Goal: Communication & Community: Answer question/provide support

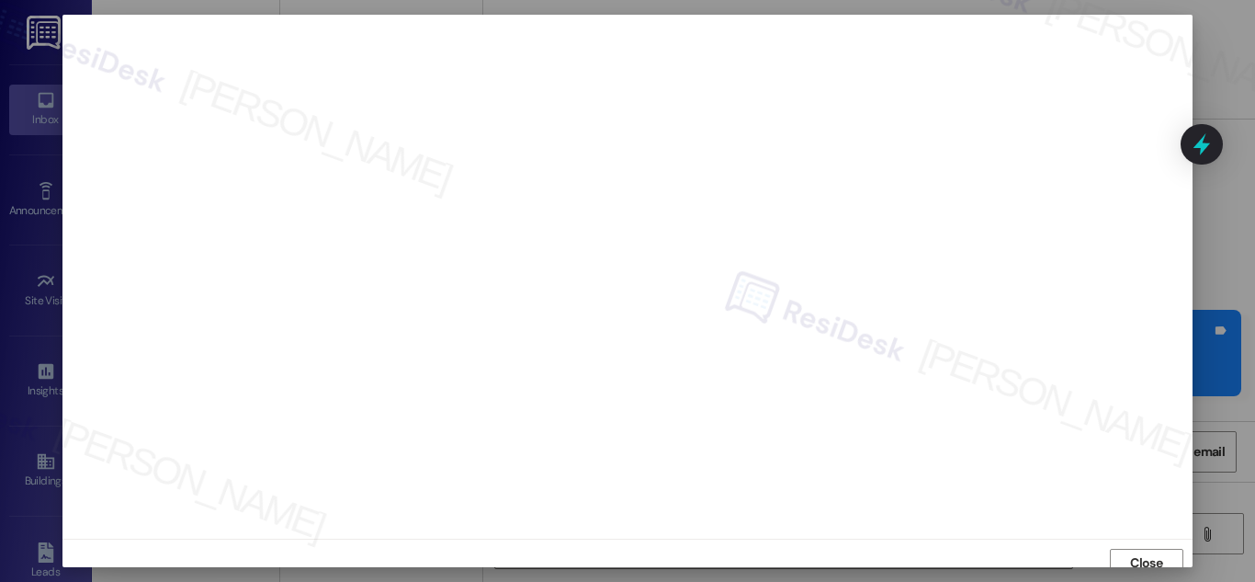
scroll to position [11, 0]
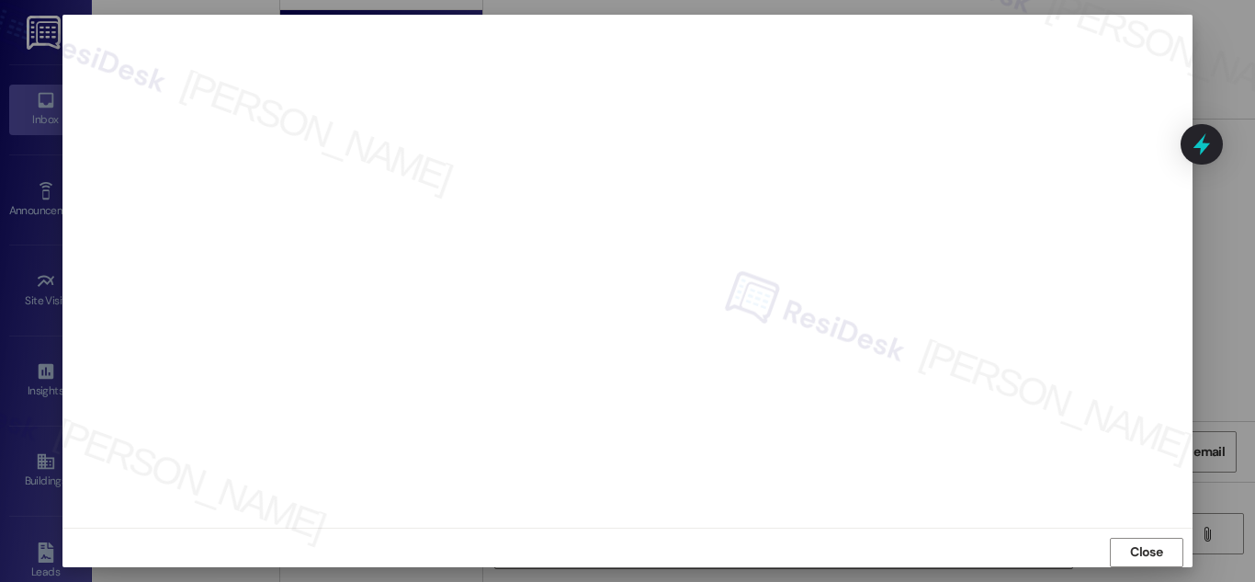
click at [1226, 296] on div at bounding box center [627, 291] width 1255 height 582
click at [1152, 556] on span "Close" at bounding box center [1146, 551] width 32 height 19
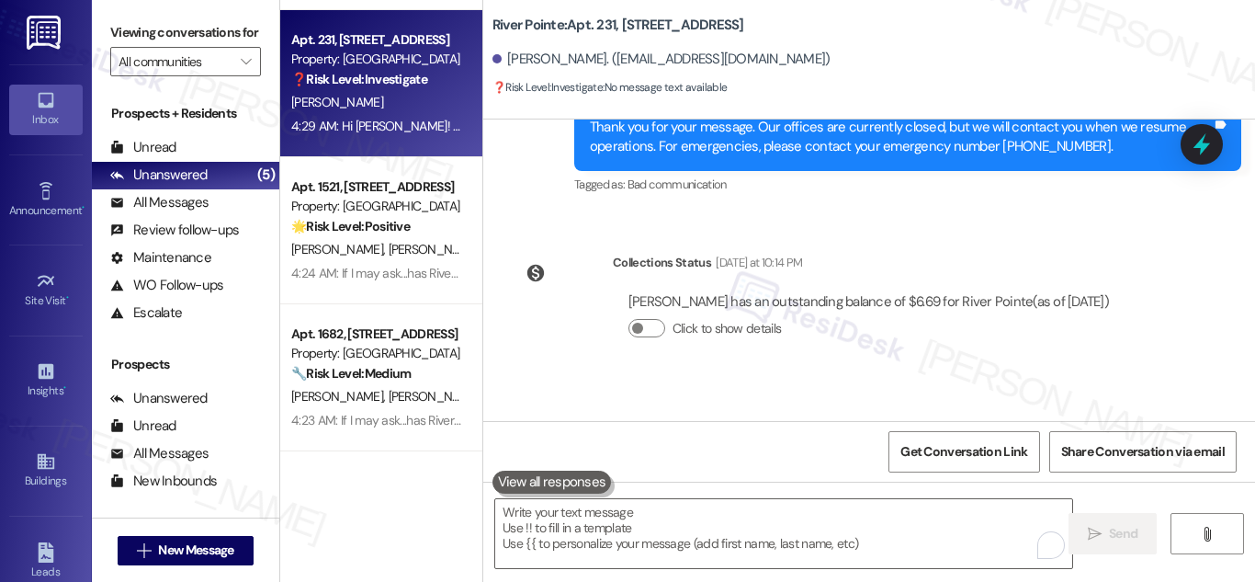
scroll to position [5385, 0]
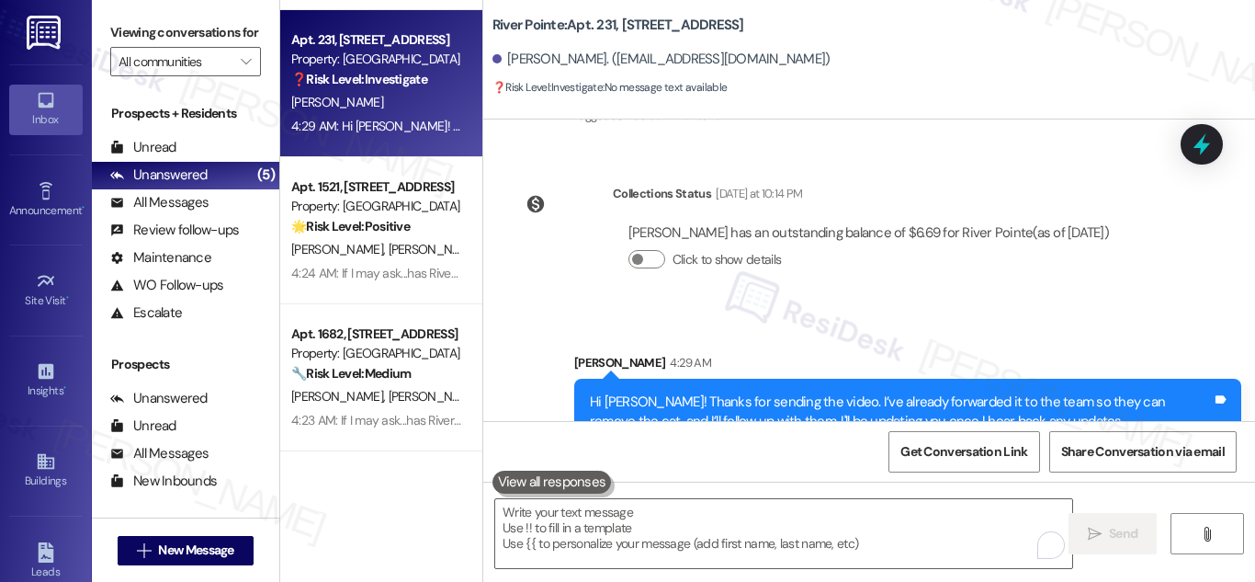
click at [651, 223] on div "Madeline Fain has an outstanding balance of $6.69 for River Pointe (as of Sep 1…" at bounding box center [868, 232] width 481 height 19
copy div "Madeline"
click at [192, 185] on div "Unanswered" at bounding box center [158, 174] width 97 height 19
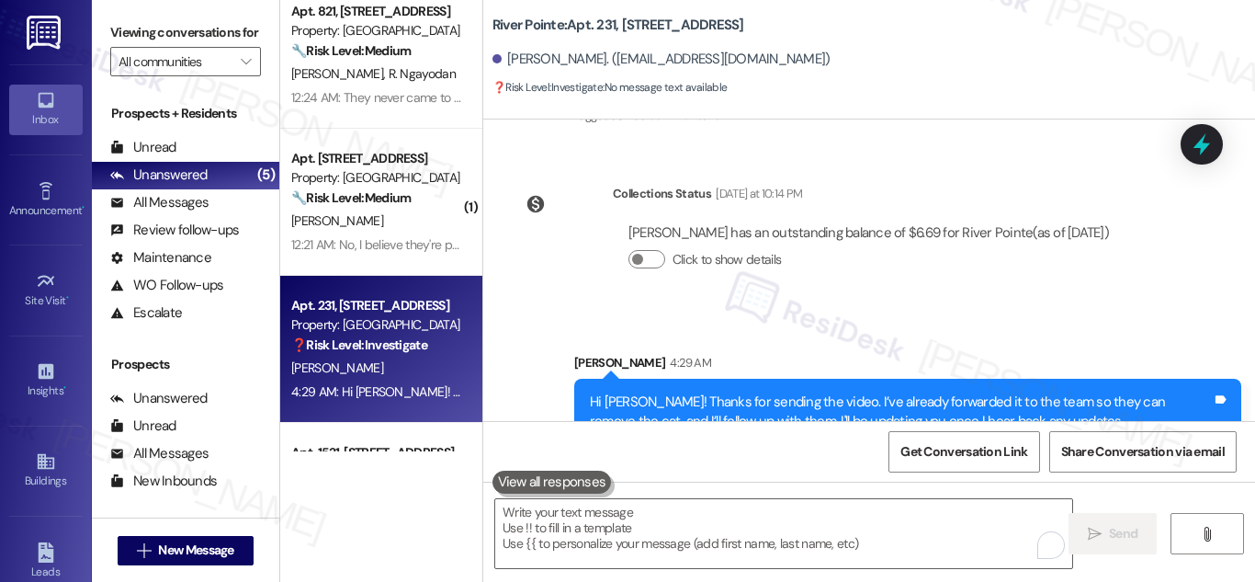
scroll to position [0, 0]
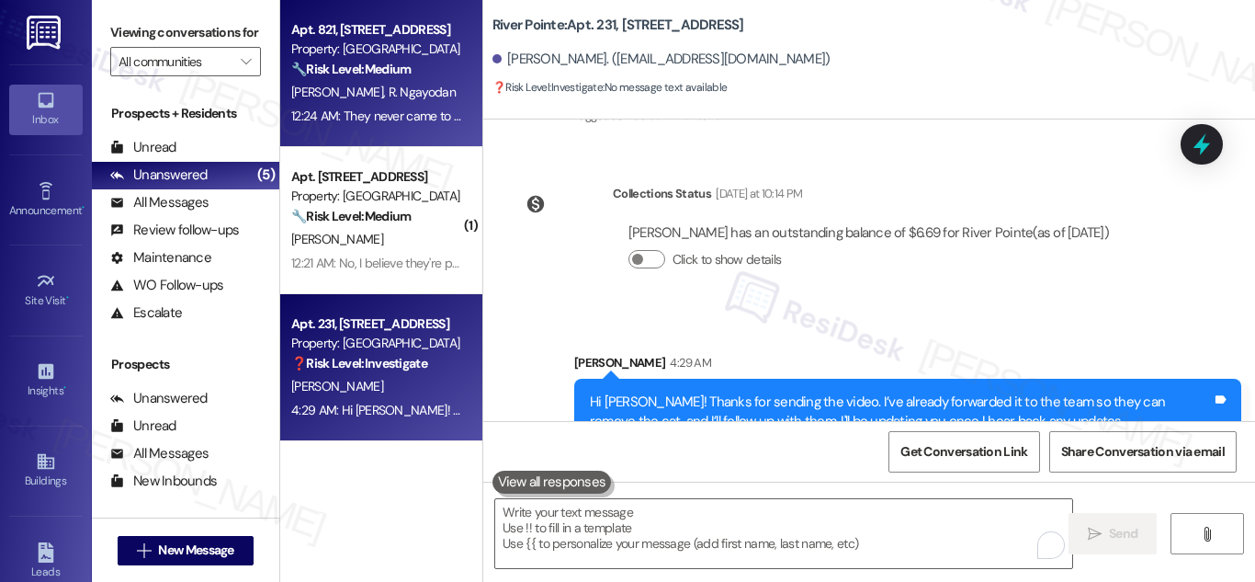
click at [368, 60] on div "🔧 Risk Level: Medium The resident is reporting that a previously requested wash…" at bounding box center [376, 69] width 170 height 19
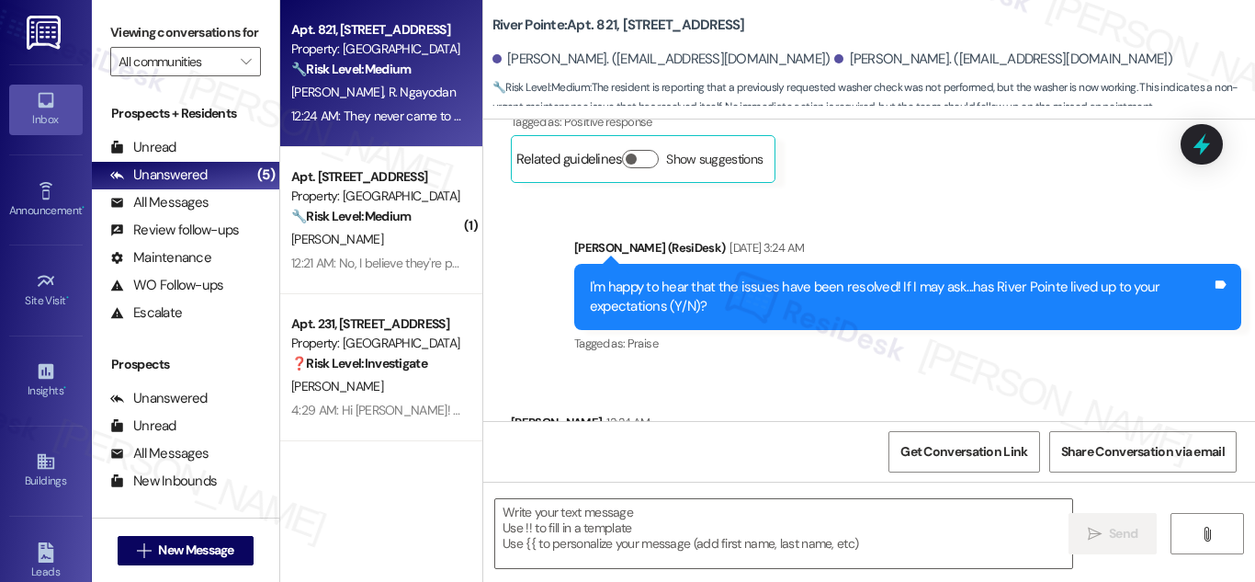
type textarea "Fetching suggested responses. Please feel free to read through the conversation…"
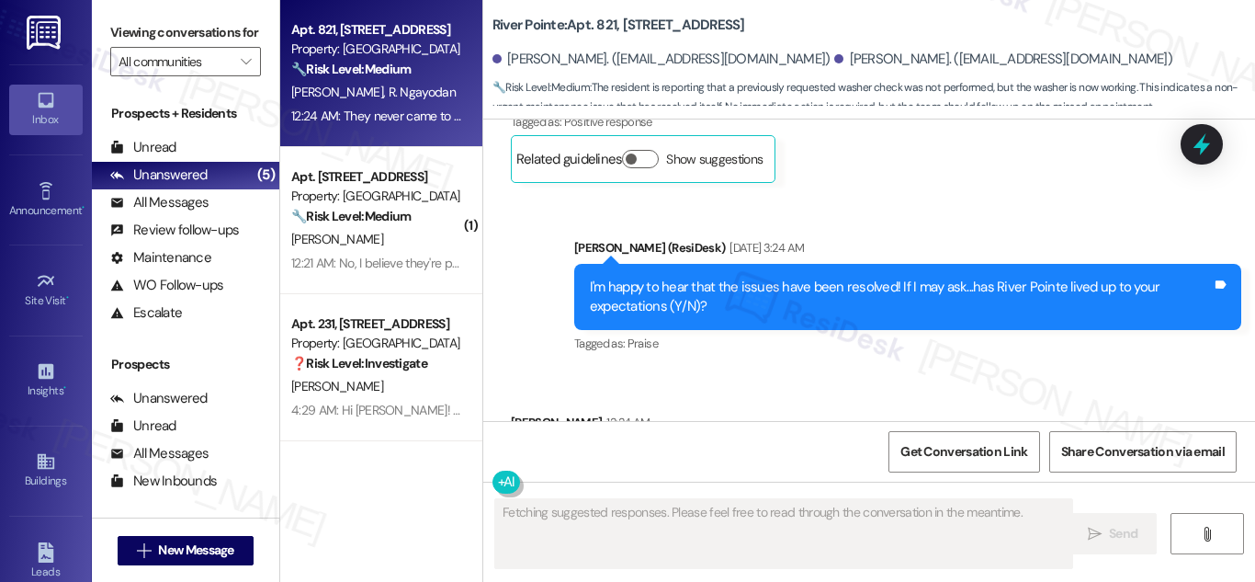
scroll to position [549, 0]
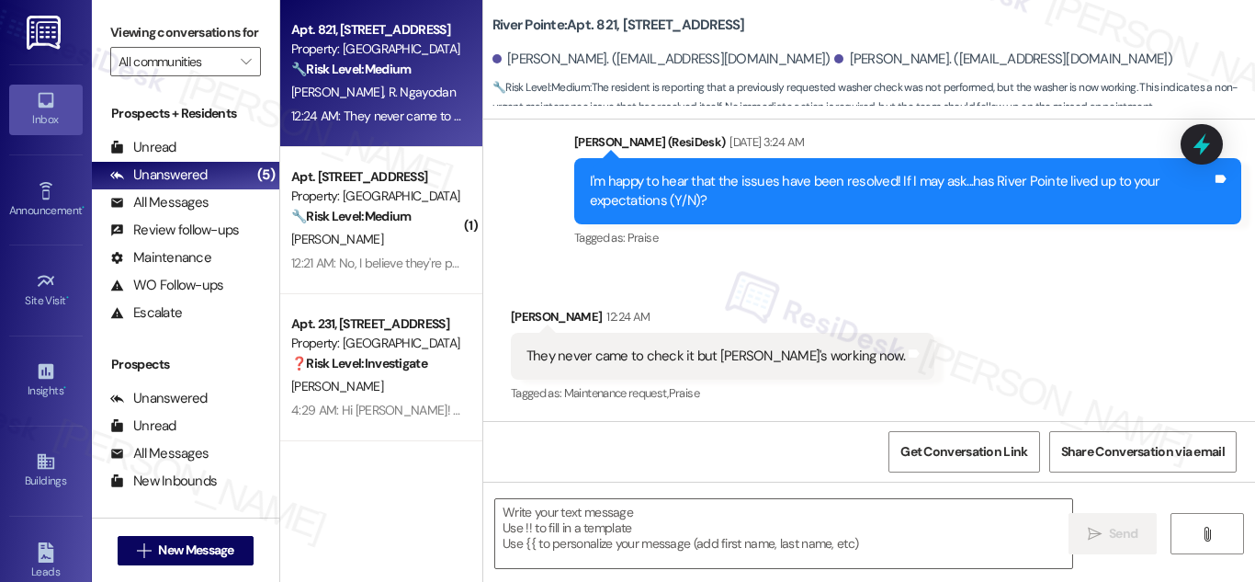
click at [798, 353] on div "They never came to check it but washer's working now." at bounding box center [715, 355] width 379 height 19
copy div "They never came to check it but washer's working now. Tags and notes"
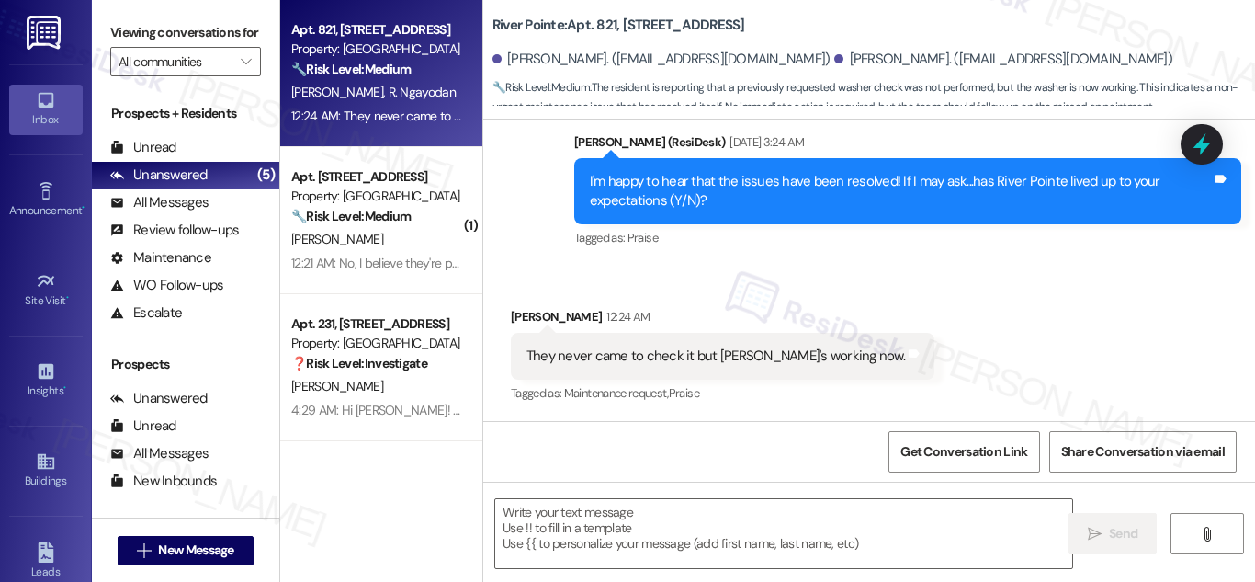
click at [628, 25] on b "River Pointe: Apt. 821, 1600 River Pointe Dr" at bounding box center [618, 25] width 253 height 19
click at [597, 20] on b "River Pointe: Apt. 821, 1600 River Pointe Dr" at bounding box center [618, 25] width 253 height 19
click at [598, 21] on b "River Pointe: Apt. 821, 1600 River Pointe Dr" at bounding box center [618, 25] width 253 height 19
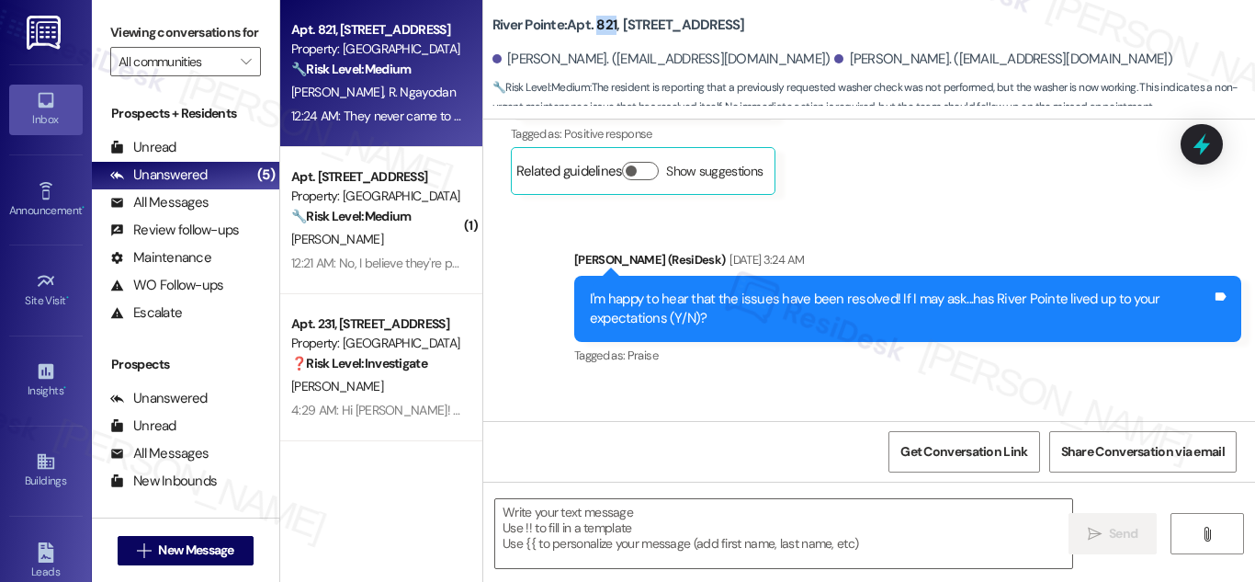
scroll to position [549, 0]
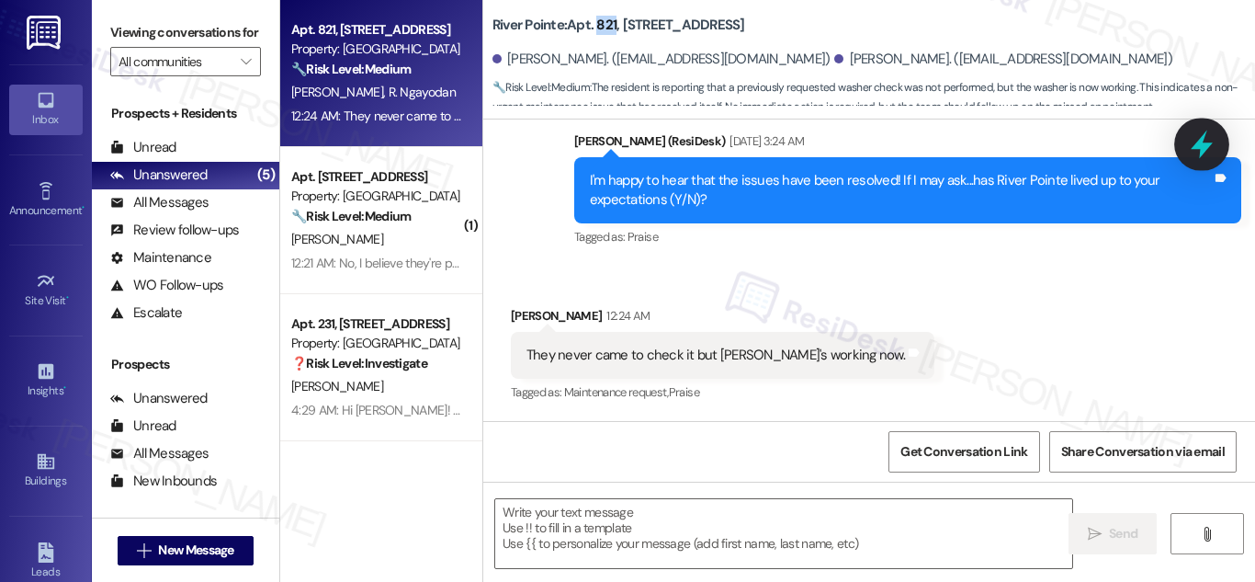
click at [1215, 141] on icon at bounding box center [1201, 144] width 31 height 31
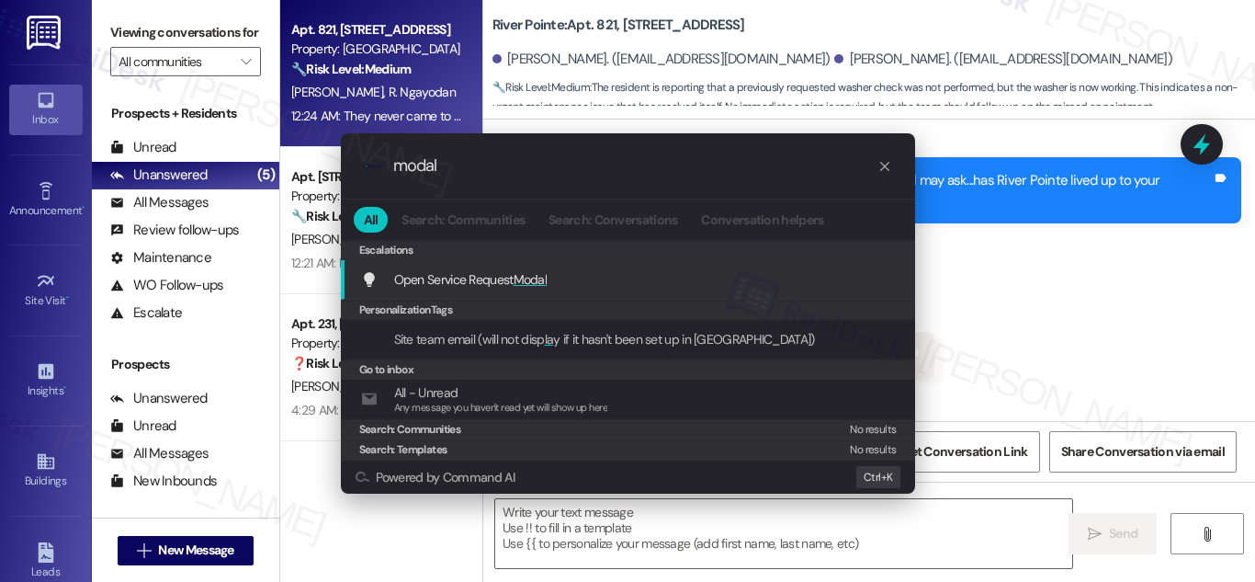
click at [487, 280] on span "Open Service Request Modal" at bounding box center [470, 279] width 153 height 17
click at [487, 280] on div "Received via SMS Kannah Frei Guzman 12:24 AM They never came to check it but wa…" at bounding box center [869, 342] width 772 height 155
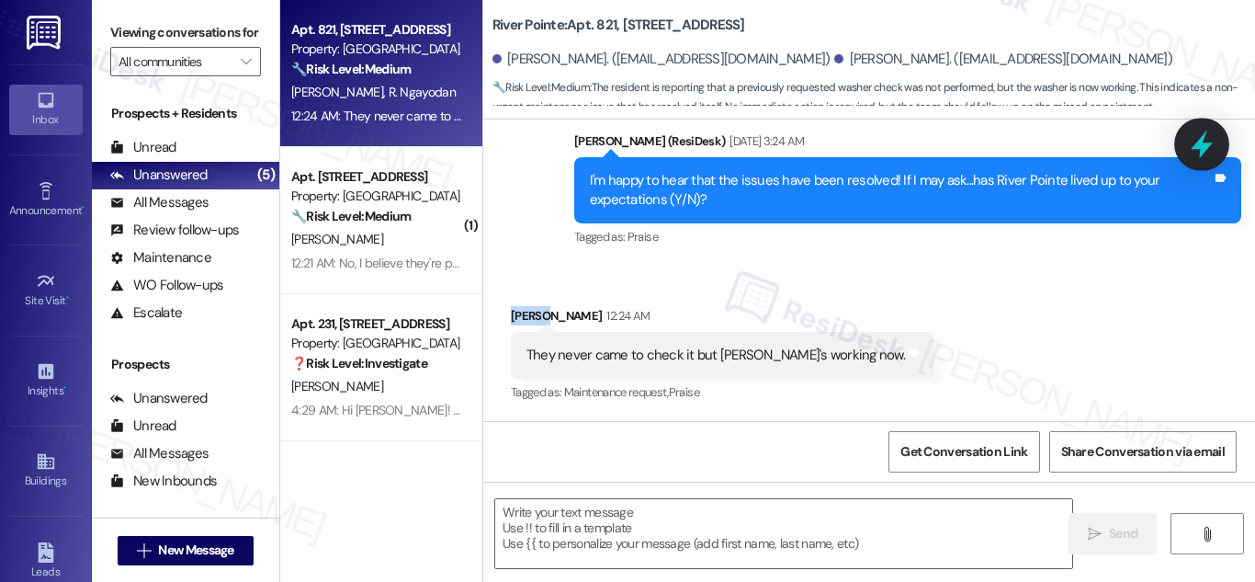
click at [1203, 138] on icon at bounding box center [1202, 144] width 22 height 28
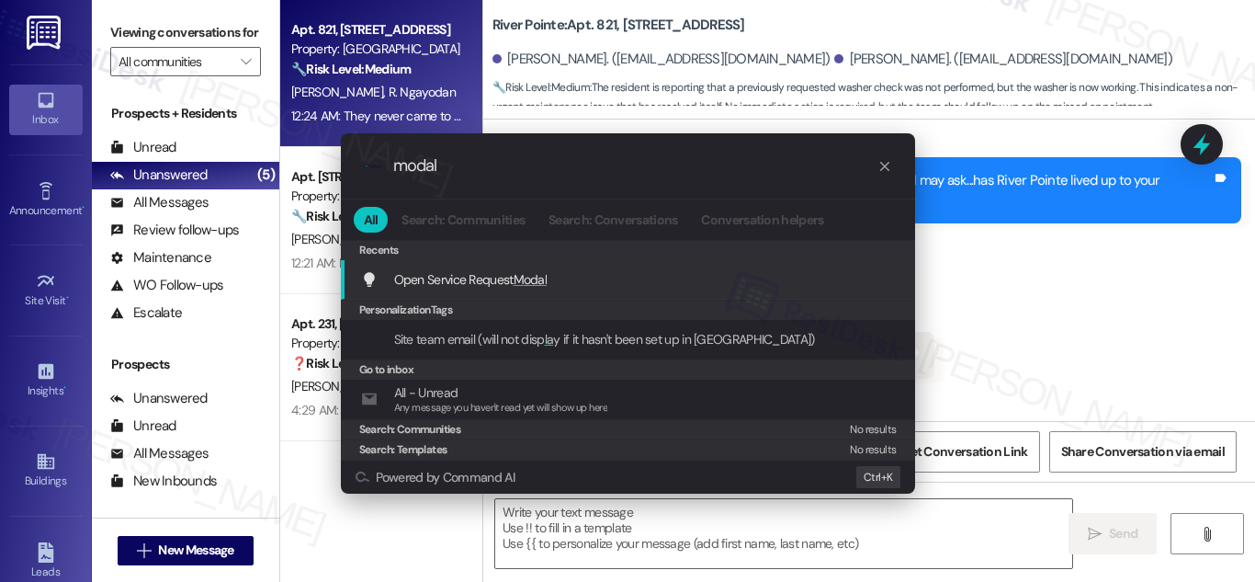
click at [515, 282] on span "Open Service Request Modal" at bounding box center [470, 279] width 153 height 17
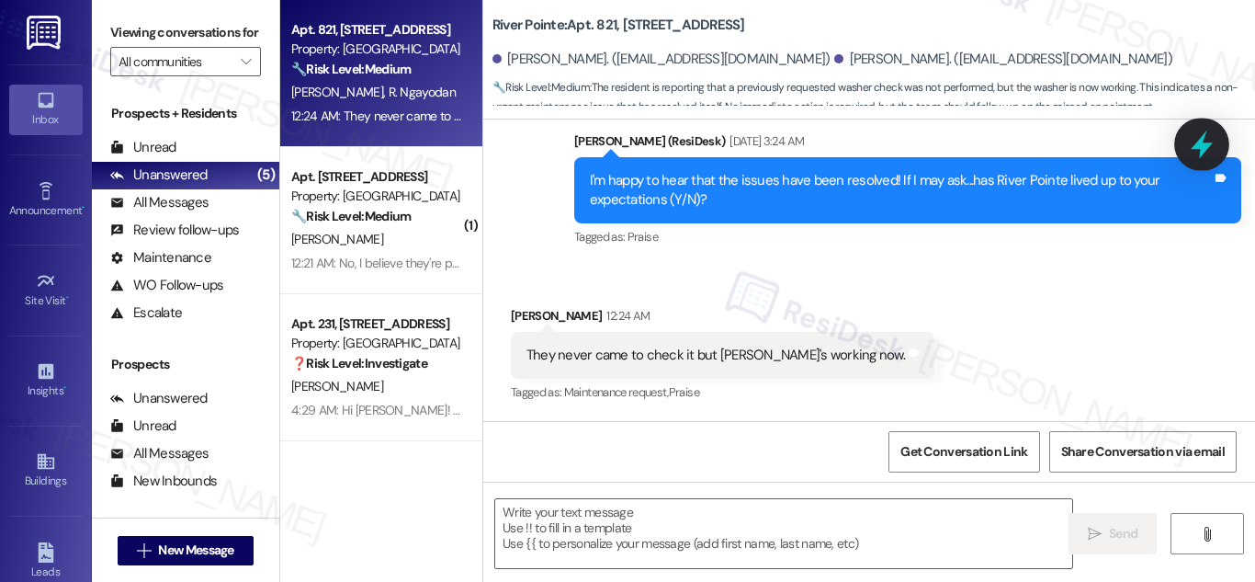
click at [1202, 138] on icon at bounding box center [1202, 144] width 22 height 28
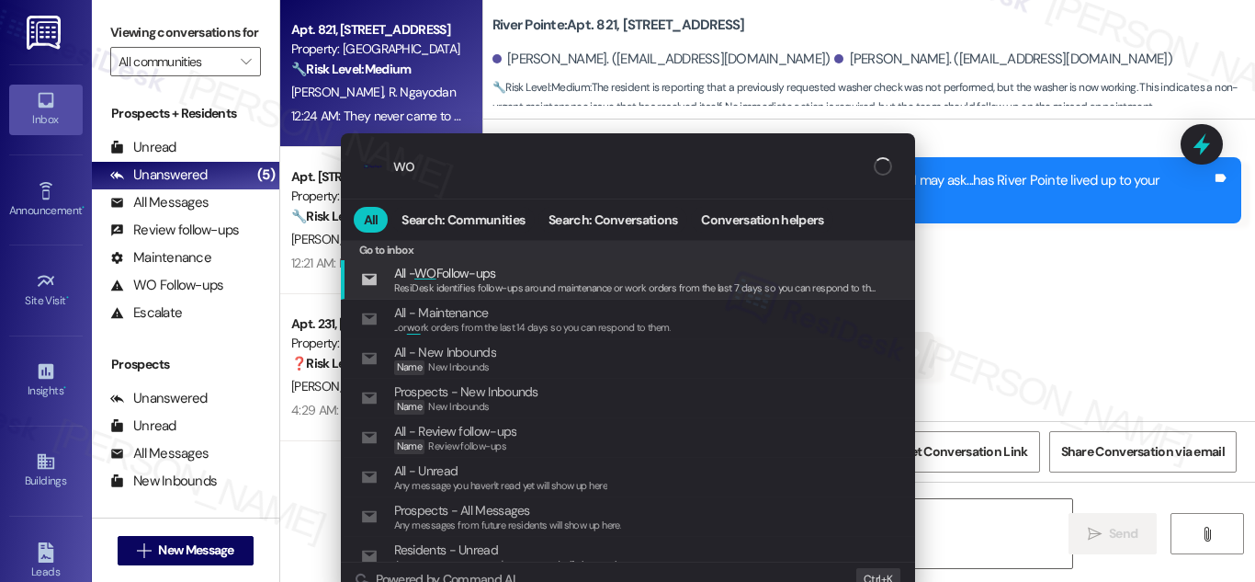
type input "w"
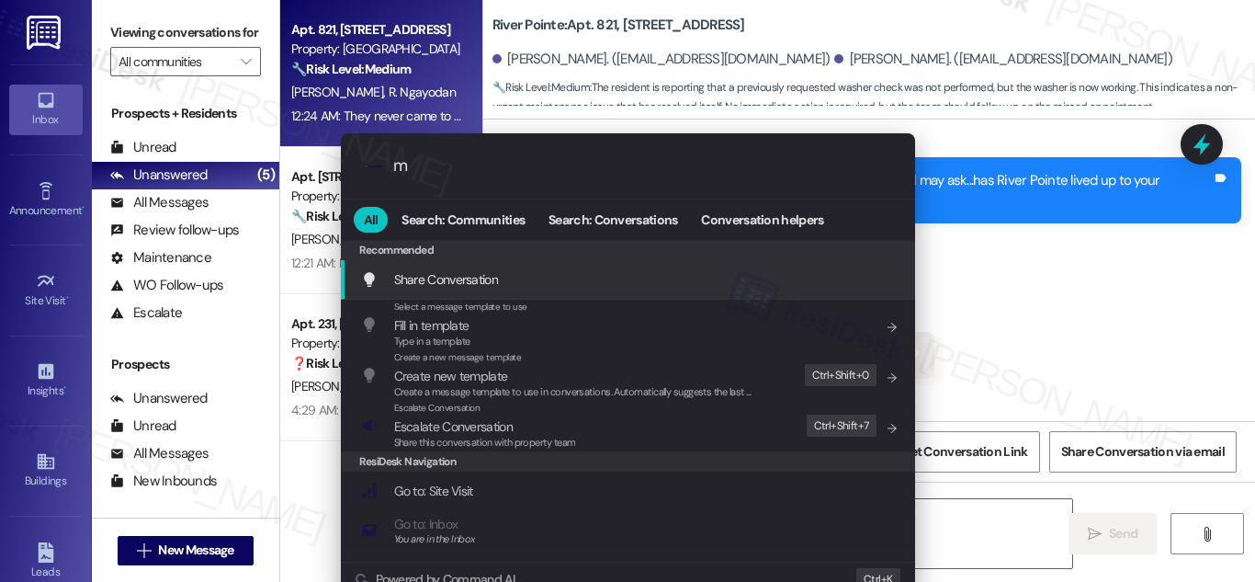
type input "m"
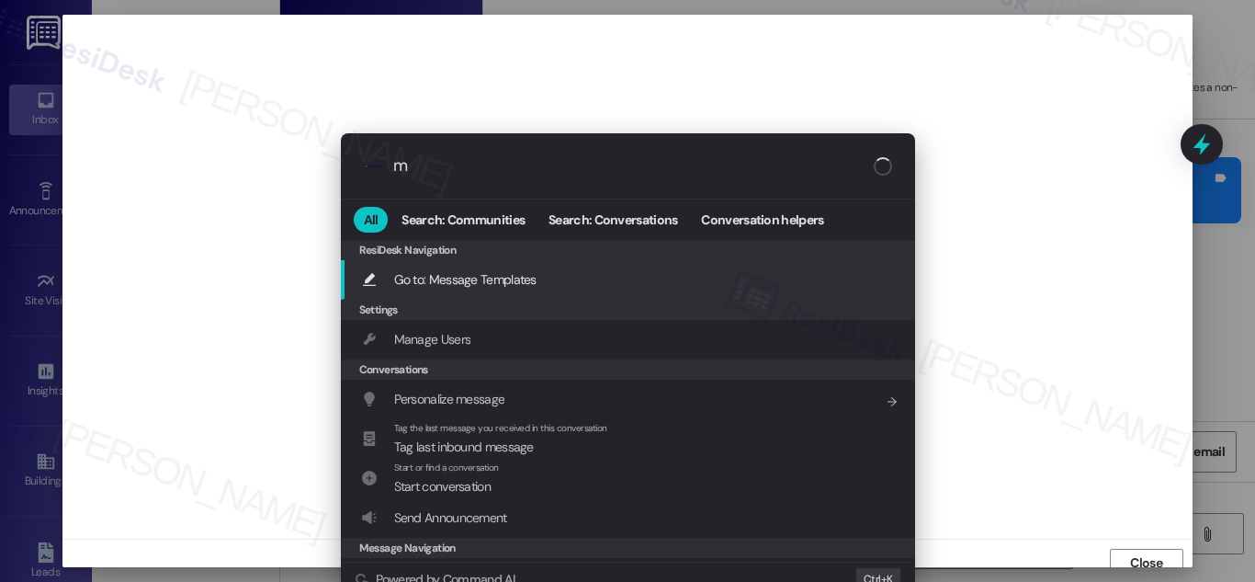
scroll to position [11, 0]
click at [426, 164] on input "m" at bounding box center [635, 165] width 484 height 19
click at [882, 169] on icon "progress bar" at bounding box center [884, 166] width 15 height 15
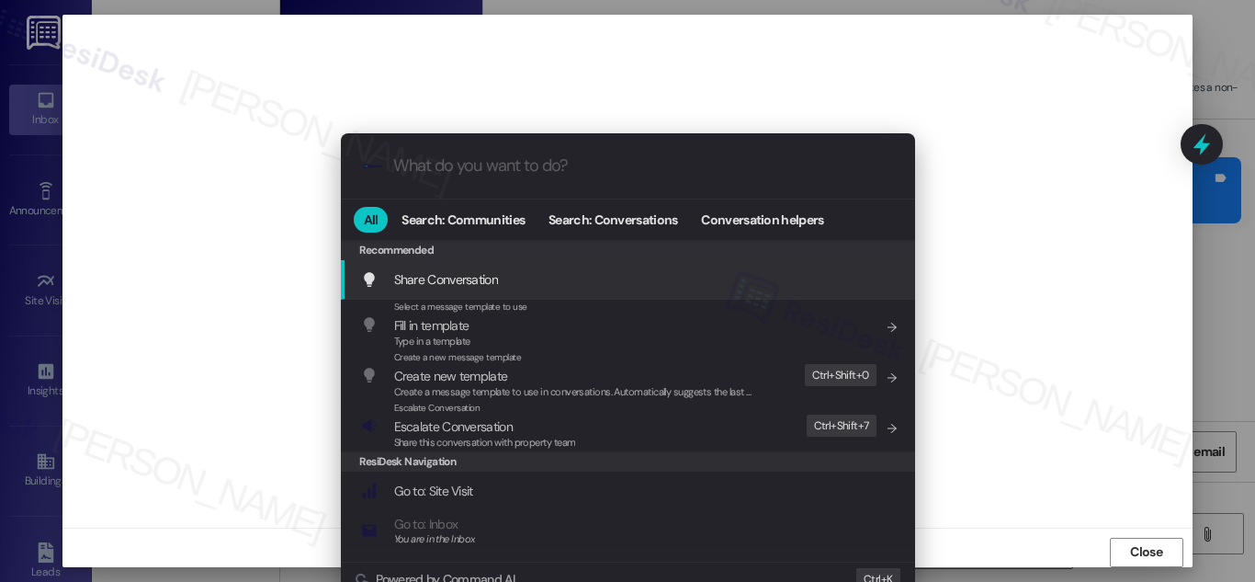
click at [1035, 243] on div ".cls-1{fill:#0a055f;}.cls-2{fill:#0cc4c4;} resideskLogoBlueOrange All Search: C…" at bounding box center [627, 291] width 1255 height 582
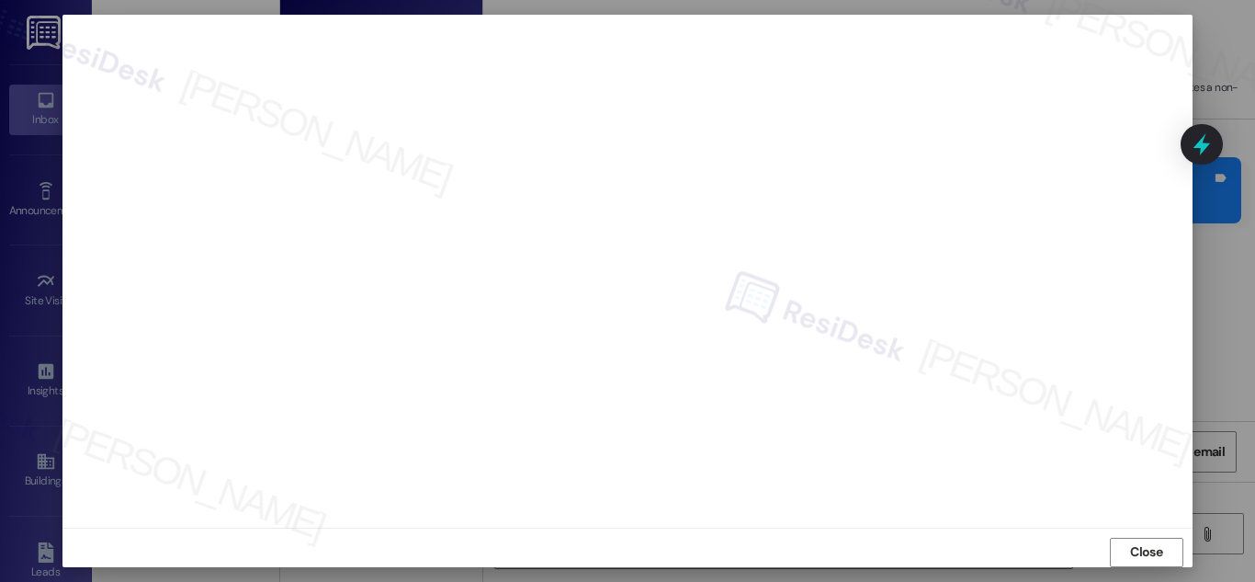
click at [1206, 268] on div at bounding box center [627, 291] width 1255 height 582
click at [1134, 557] on span "Close" at bounding box center [1146, 562] width 32 height 19
drag, startPoint x: 1134, startPoint y: 557, endPoint x: 1124, endPoint y: 557, distance: 10.1
click at [1134, 557] on body "Inbox Go to Inbox Announcement • Send A Text Announcement Site Visit • Go to Si…" at bounding box center [627, 291] width 1255 height 582
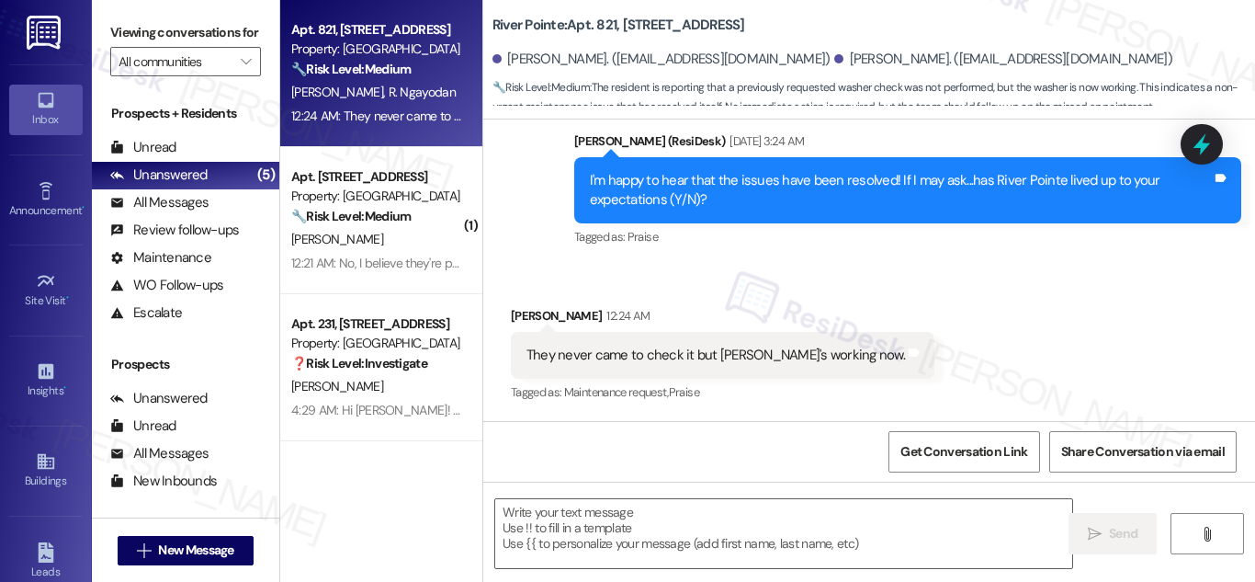
click at [810, 354] on div "They never came to check it but washer's working now." at bounding box center [715, 354] width 379 height 19
copy div "They never came to check it but washer's working now. Tags and notes"
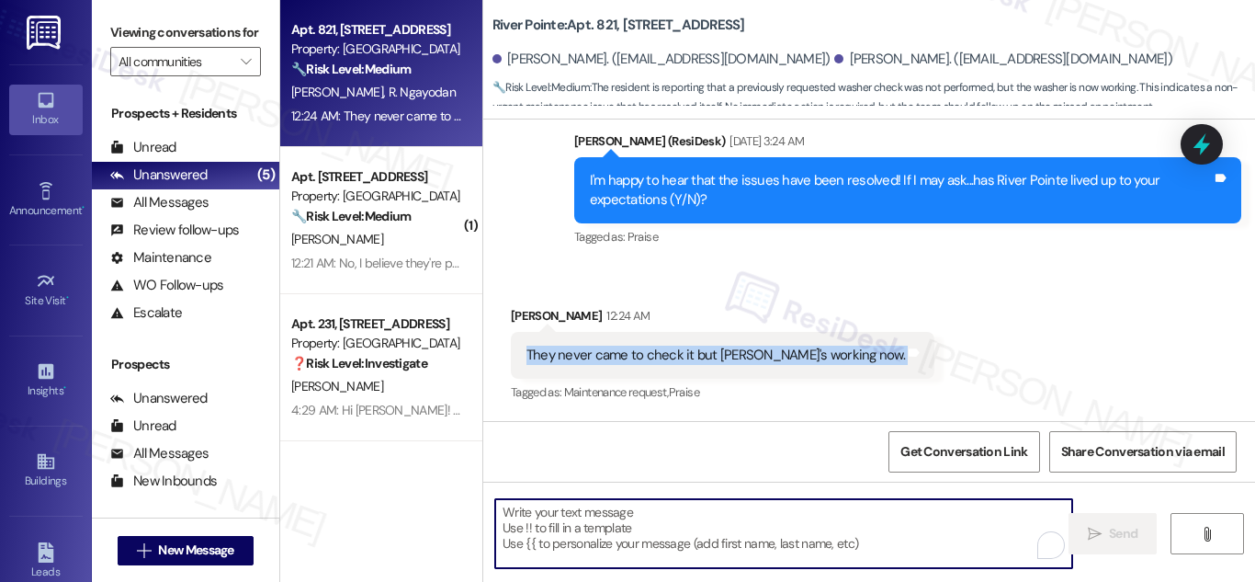
click at [662, 511] on textarea "To enrich screen reader interactions, please activate Accessibility in Grammarl…" at bounding box center [783, 533] width 577 height 69
paste textarea "Glad to hear the washer is working now. Has it been running normally since then…"
type textarea "Glad to hear the washer is working now. Has it been running normally since then…"
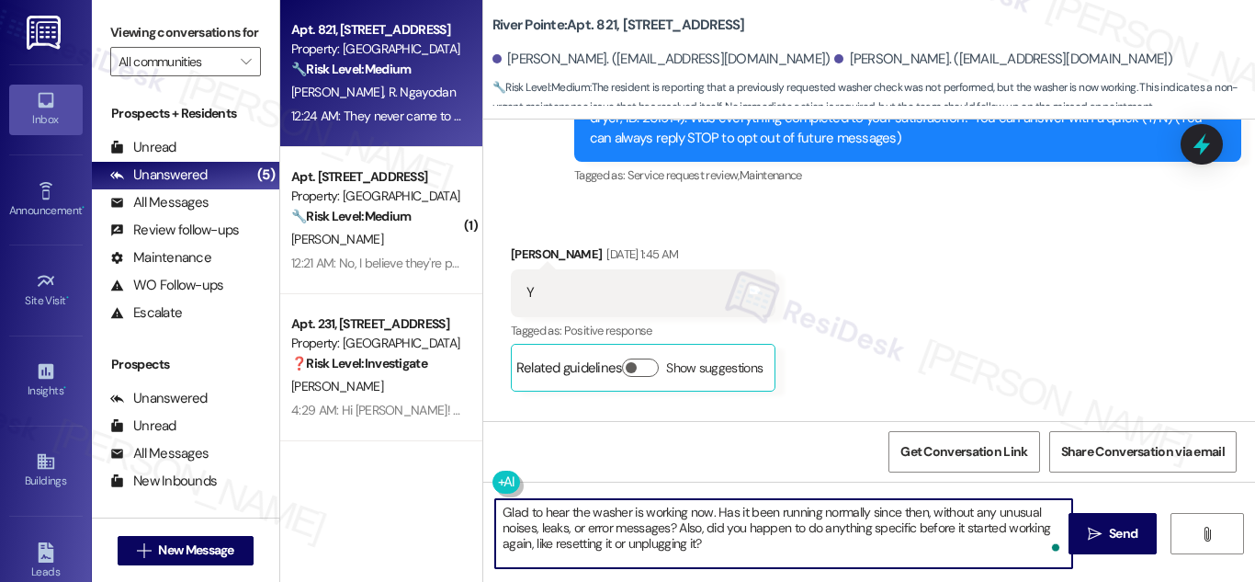
scroll to position [90, 0]
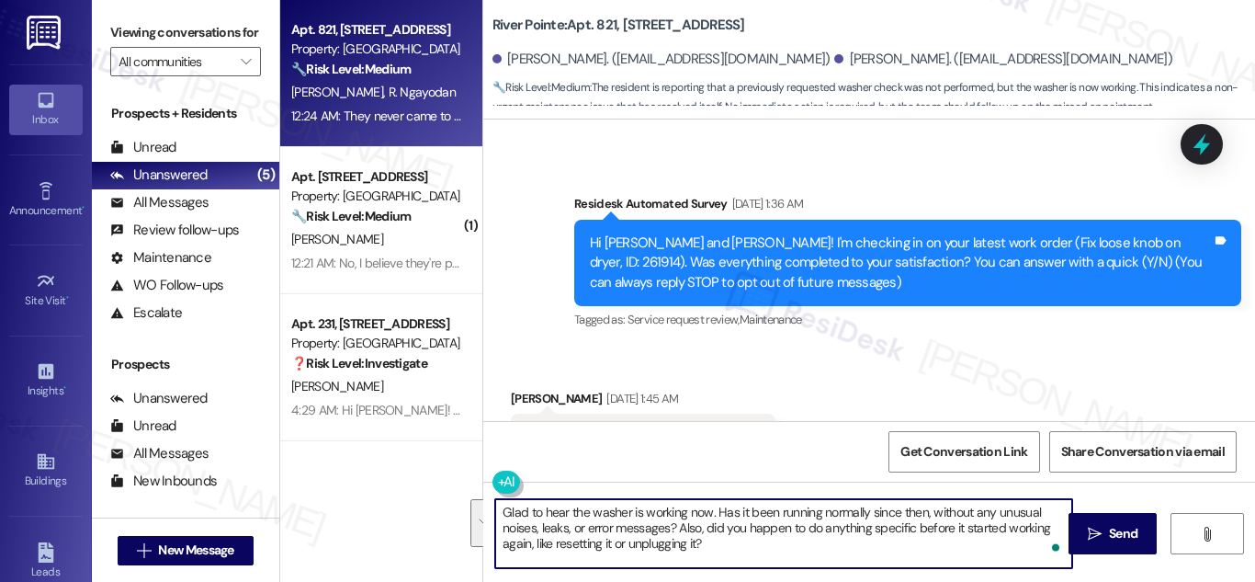
drag, startPoint x: 738, startPoint y: 544, endPoint x: 480, endPoint y: 513, distance: 260.1
click at [488, 506] on div "Glad to hear the washer is working now. Has it been running normally since then…" at bounding box center [774, 533] width 579 height 71
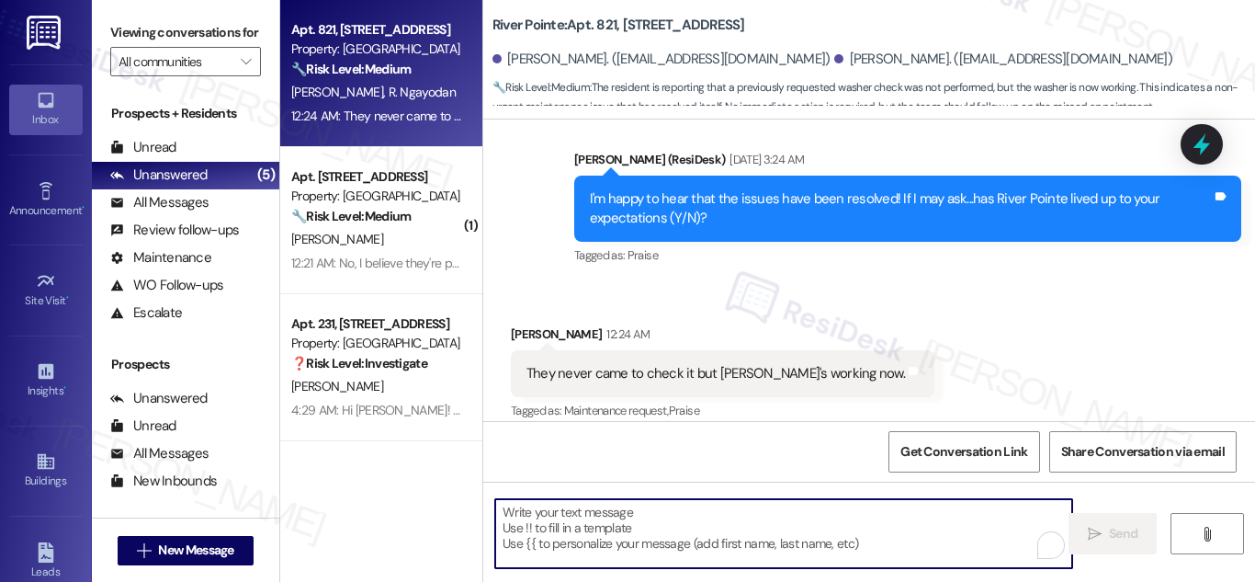
scroll to position [549, 0]
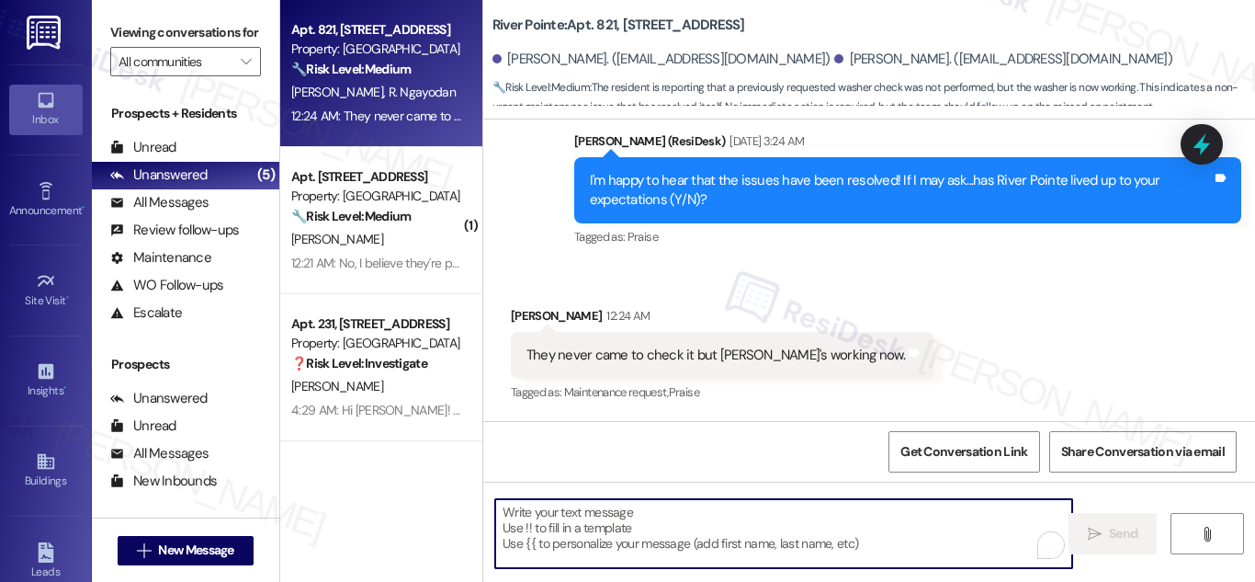
click at [644, 512] on textarea "To enrich screen reader interactions, please activate Accessibility in Grammarl…" at bounding box center [783, 533] width 577 height 69
paste textarea "Glad to hear the washer is working now. Has it been running normally since then…"
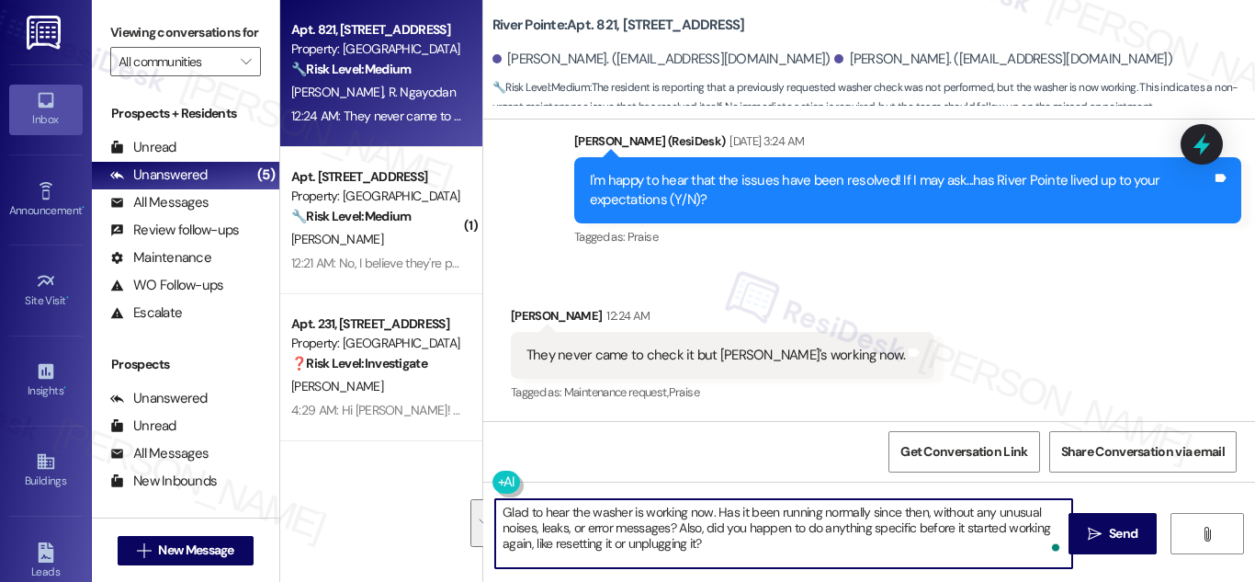
drag, startPoint x: 730, startPoint y: 543, endPoint x: 447, endPoint y: 488, distance: 287.4
click at [462, 485] on div "Apt. 821, 1600 River Pointe Dr Property: River Pointe 🔧 Risk Level: Medium The …" at bounding box center [767, 291] width 975 height 582
paste textarea "Thanks for the update. Upon checking, the ticket for the washer is still open"
click at [501, 513] on textarea "Thanks for the update. Upon checking, the ticket for the washer is still open. …" at bounding box center [783, 533] width 577 height 69
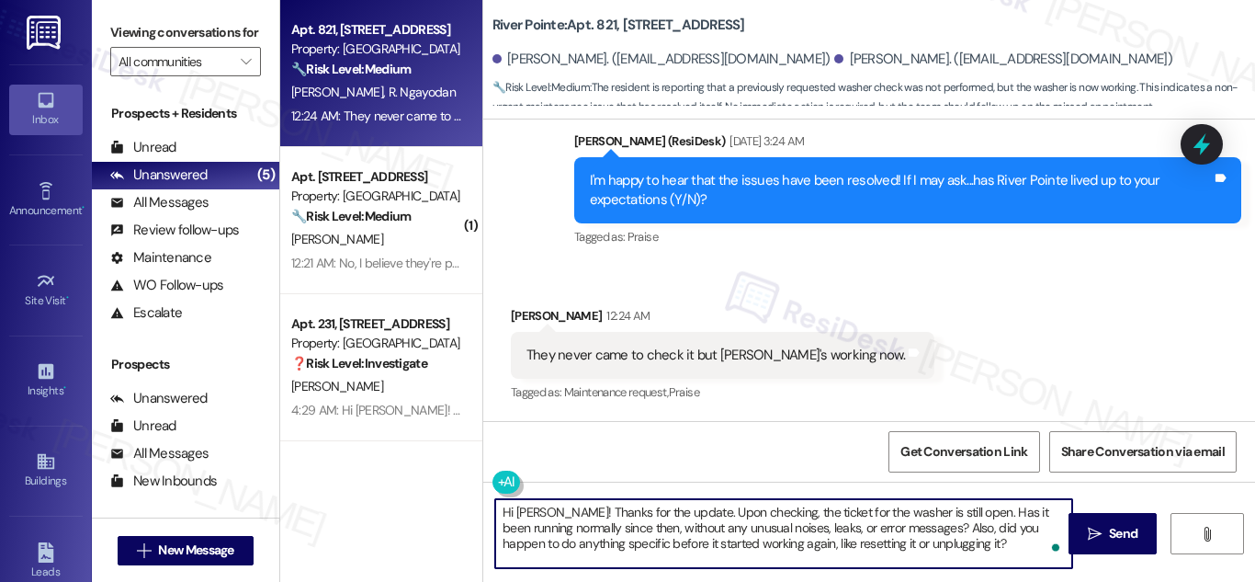
click at [946, 546] on textarea "Hi Kannah! Thanks for the update. Upon checking, the ticket for the washer is s…" at bounding box center [783, 533] width 577 height 69
type textarea "Hi Kannah! Thanks for the update. Upon checking, the ticket for the washer is s…"
click at [1106, 541] on span "Send" at bounding box center [1123, 533] width 36 height 19
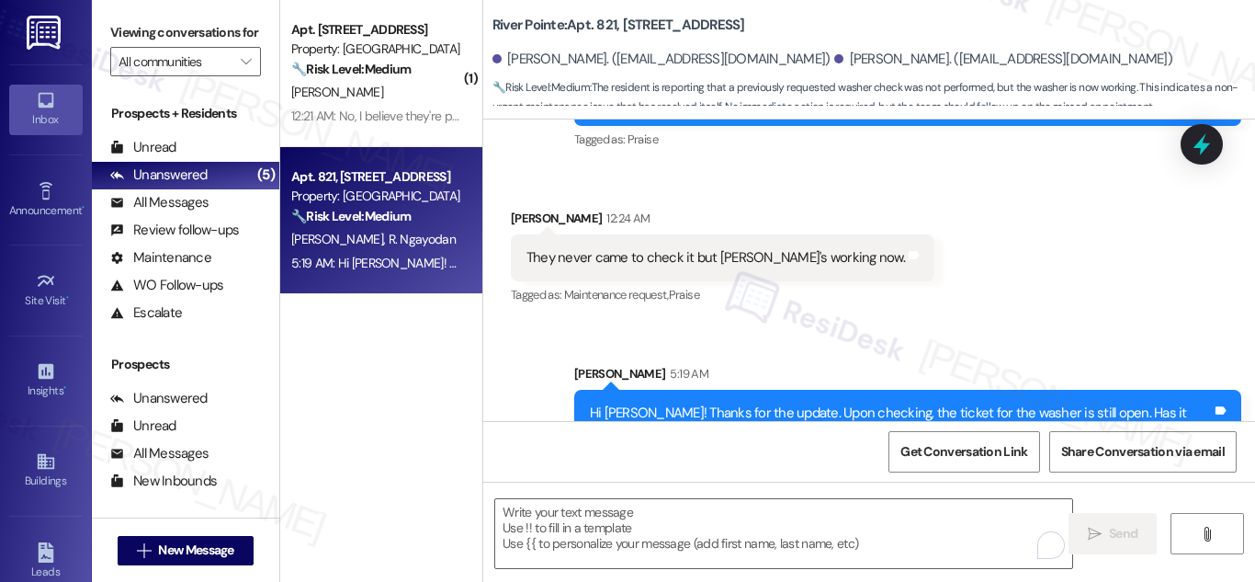
scroll to position [717, 0]
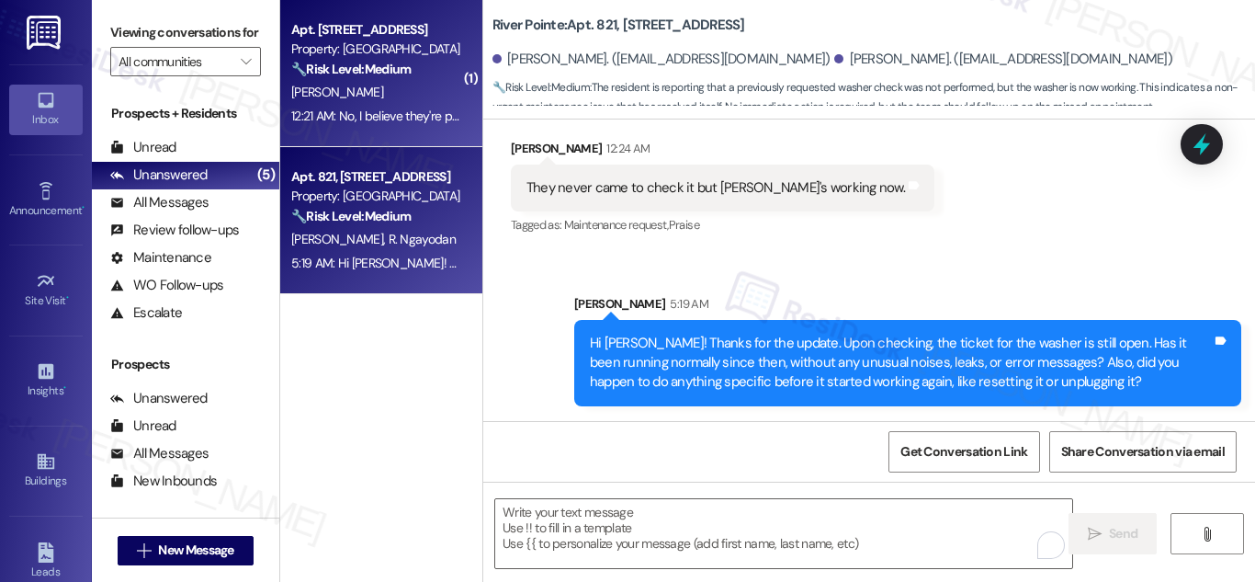
click at [411, 29] on div "Apt. 352, 1600 River Pointe Dr" at bounding box center [376, 29] width 170 height 19
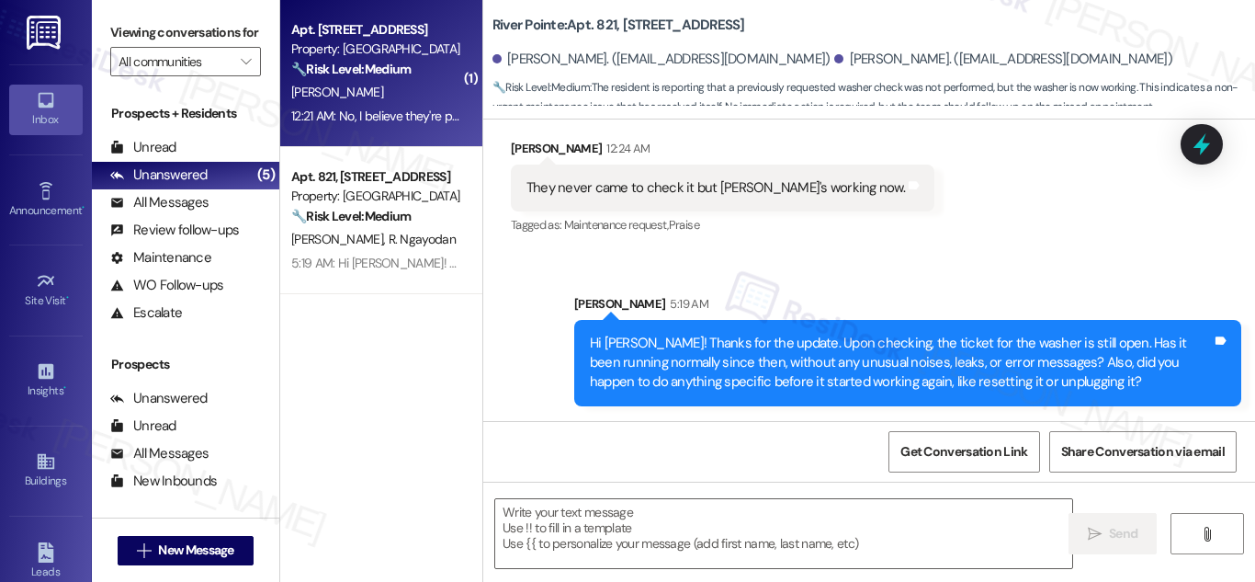
type textarea "Fetching suggested responses. Please feel free to read through the conversation…"
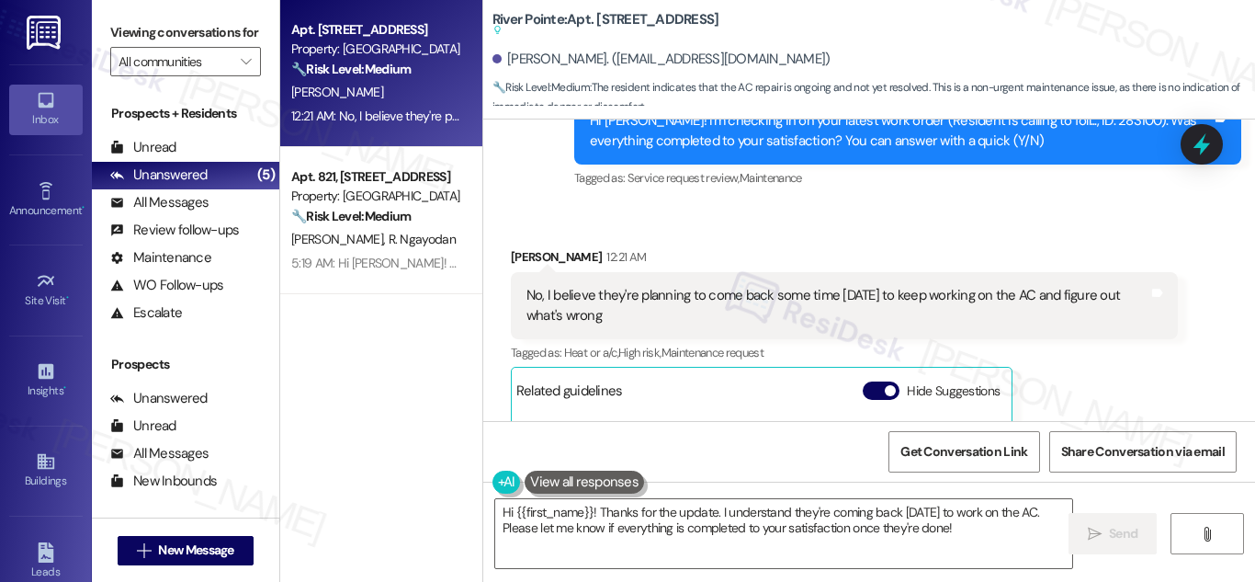
scroll to position [12752, 0]
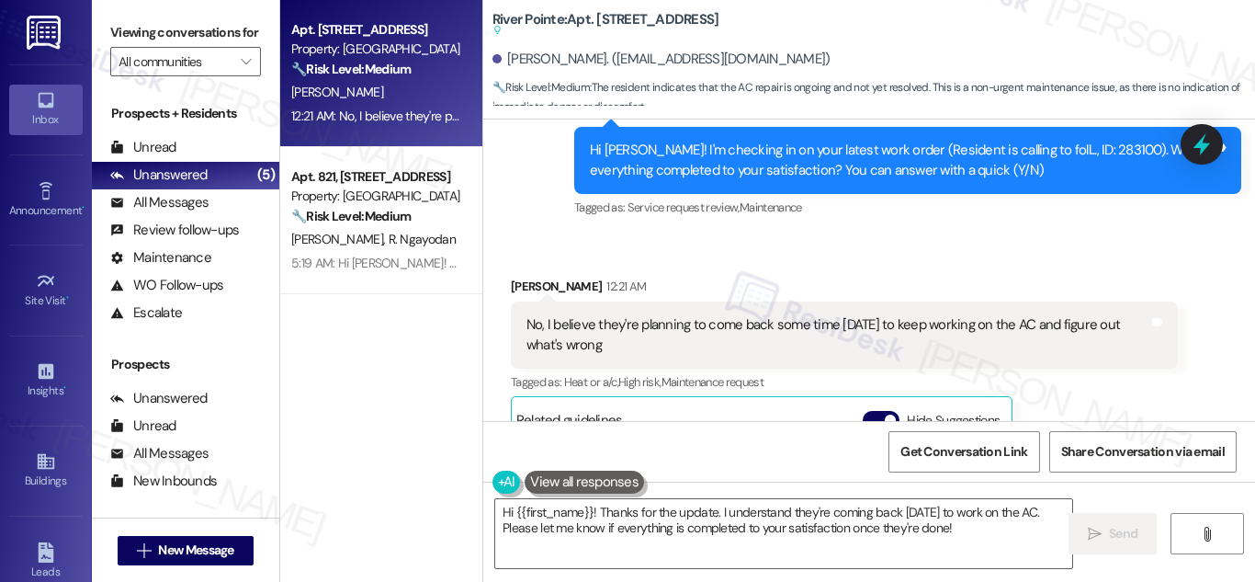
click at [756, 315] on div "No, I believe they're planning to come back some time today to keep working on …" at bounding box center [837, 335] width 622 height 40
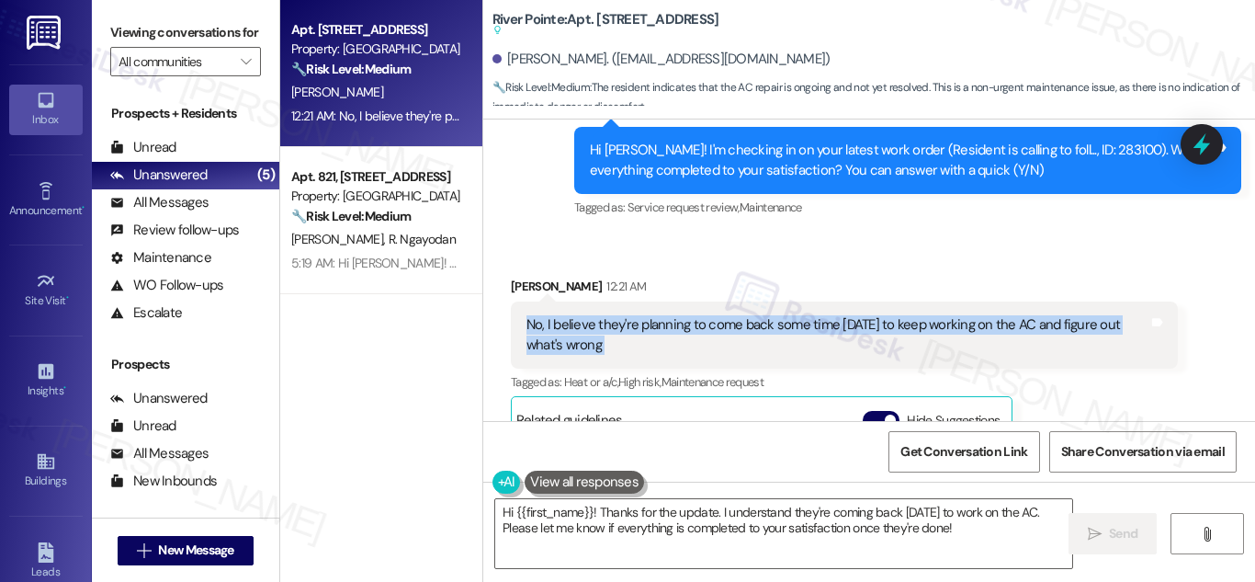
click at [756, 315] on div "No, I believe they're planning to come back some time today to keep working on …" at bounding box center [837, 335] width 622 height 40
copy div "No, I believe they're planning to come back some time today to keep working on …"
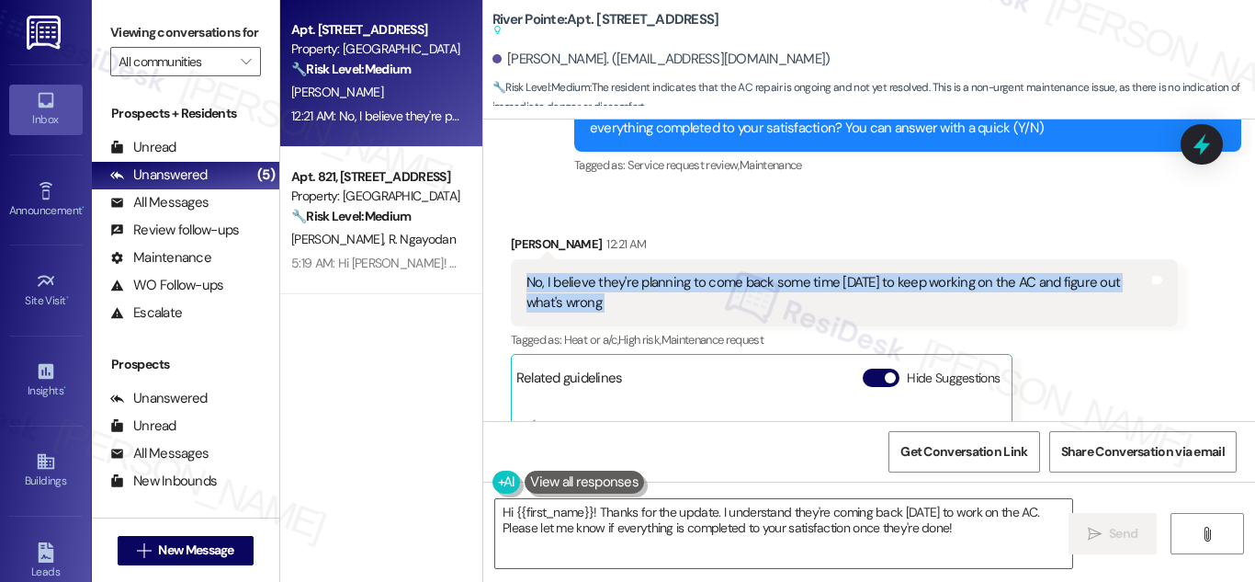
scroll to position [12712, 0]
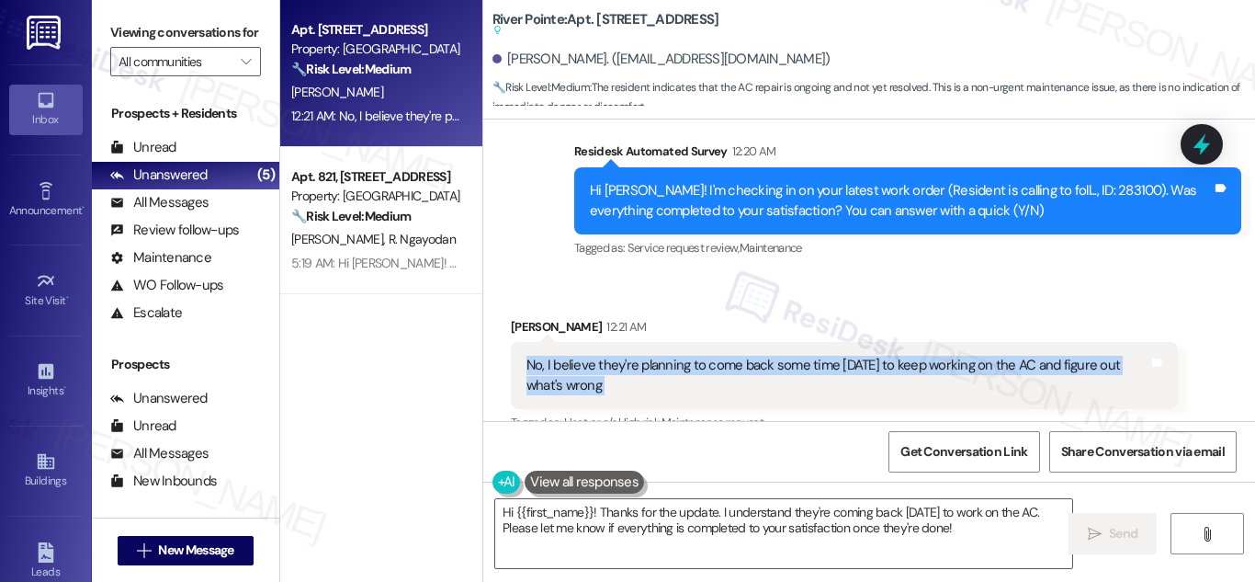
copy div "No, I believe they're planning to come back some time today to keep working on …"
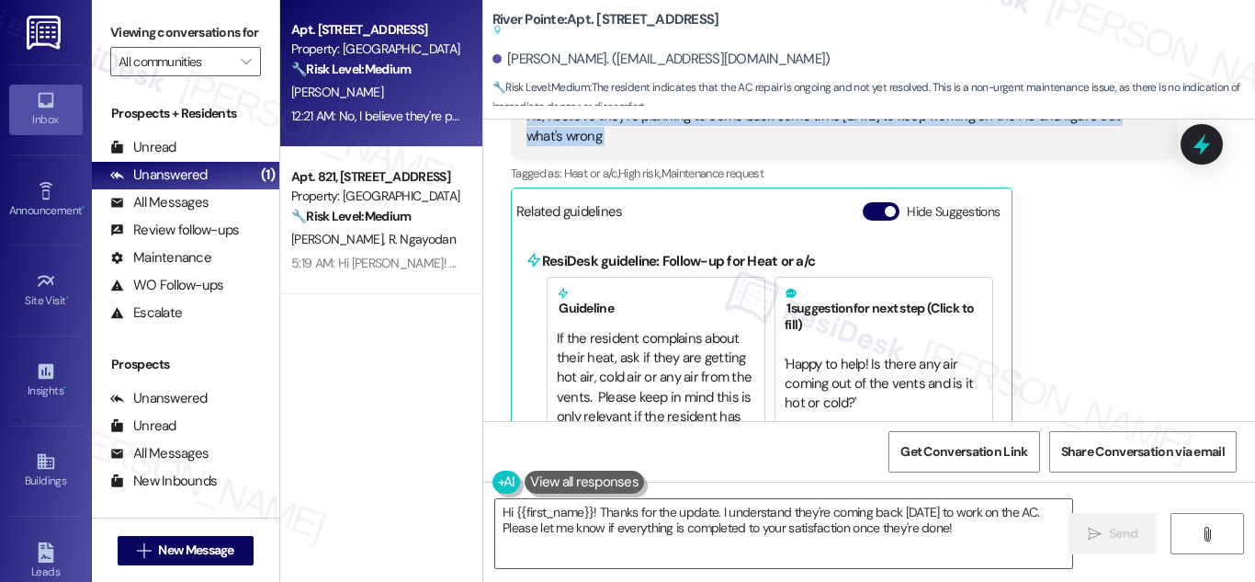
scroll to position [13002, 0]
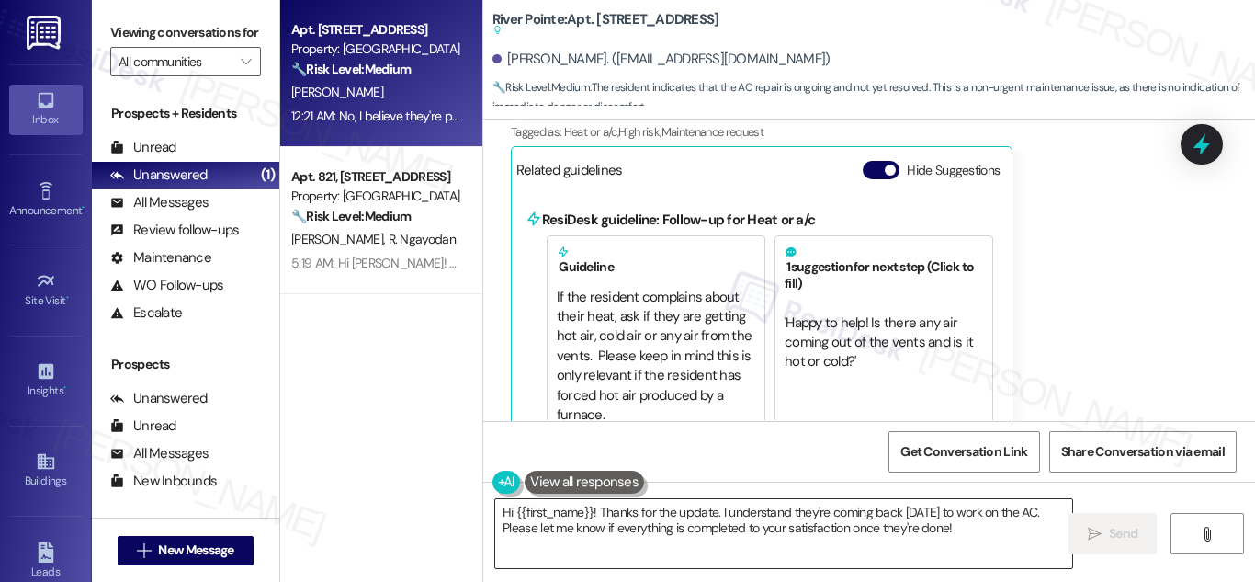
click at [904, 536] on textarea "Hi {{first_name}}! Thanks for the update. I understand they're coming back toda…" at bounding box center [783, 533] width 577 height 69
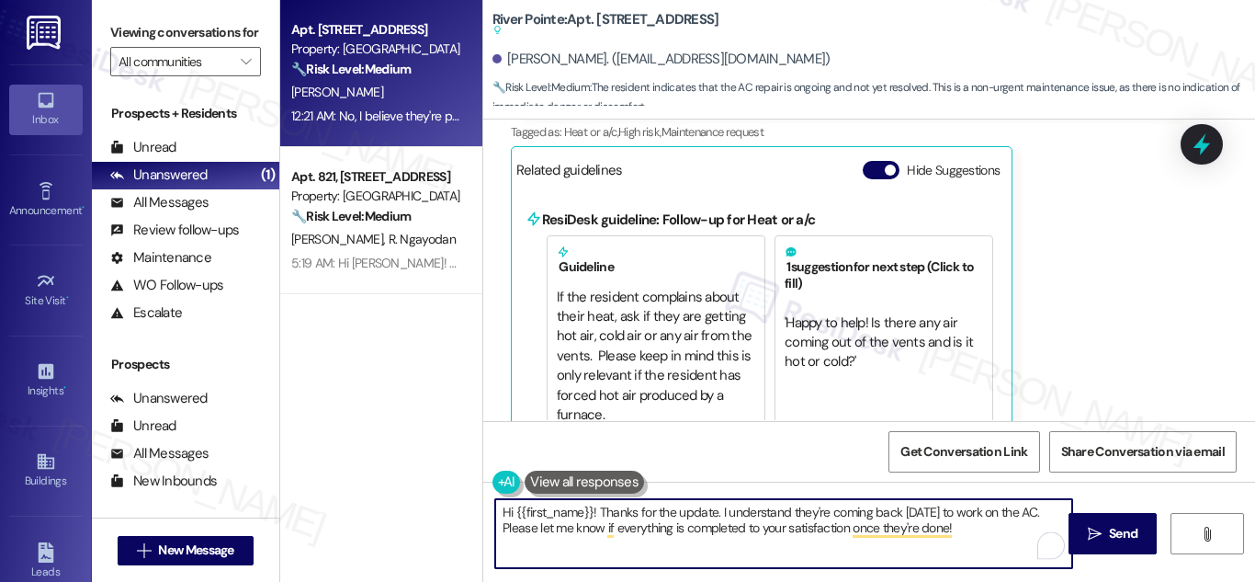
drag, startPoint x: 980, startPoint y: 527, endPoint x: 602, endPoint y: 515, distance: 378.8
click at [602, 515] on textarea "Hi {{first_name}}! Thanks for the update. I understand they're coming back toda…" at bounding box center [783, 533] width 577 height 69
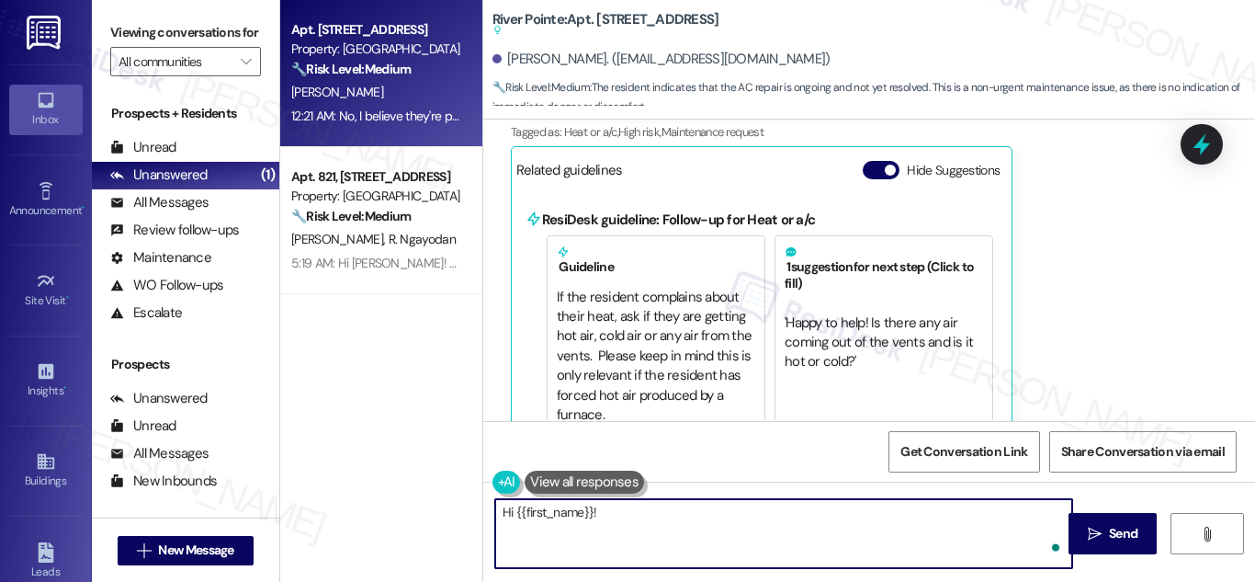
paste textarea "Thank you for the update. Since the team is expected to return today to continu…"
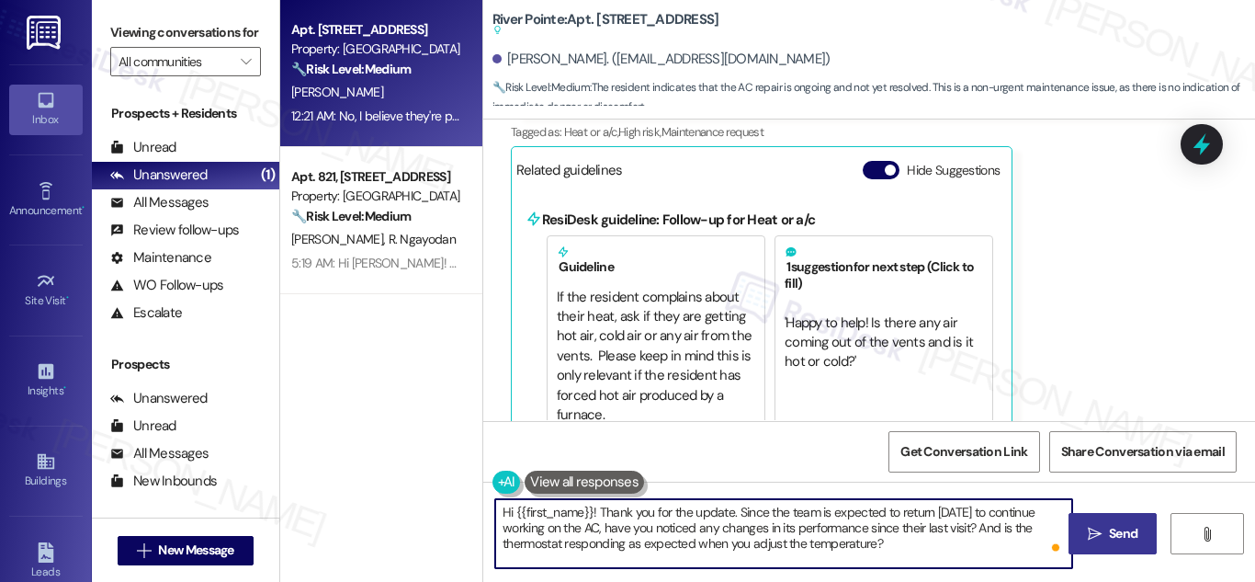
type textarea "Hi {{first_name}}! Thank you for the update. Since the team is expected to retu…"
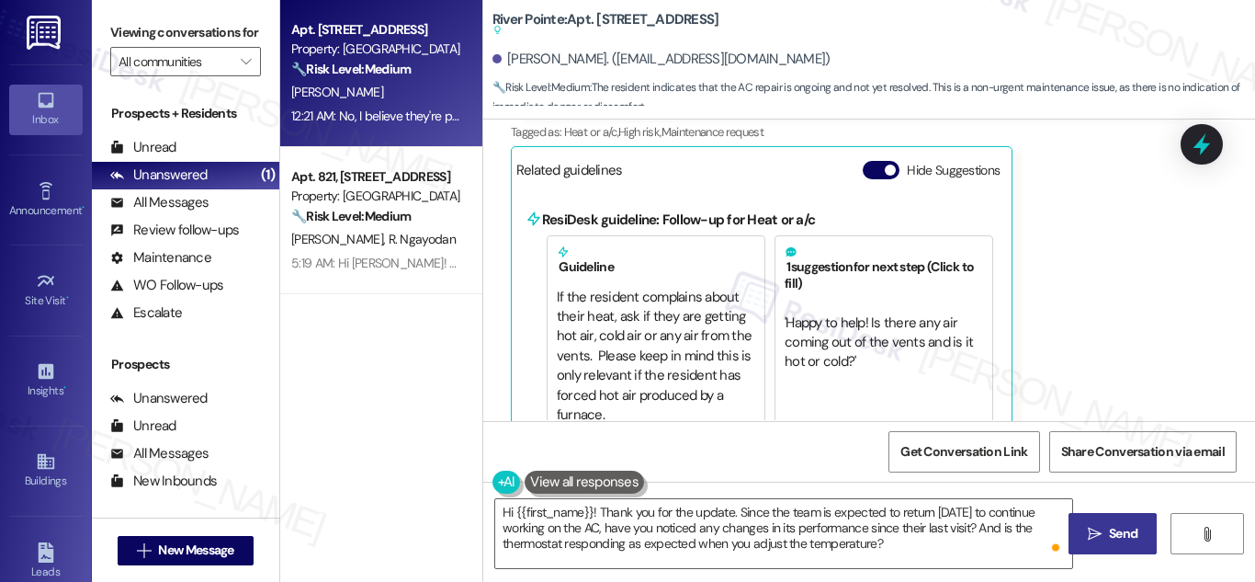
click at [1106, 537] on span "Send" at bounding box center [1123, 533] width 36 height 19
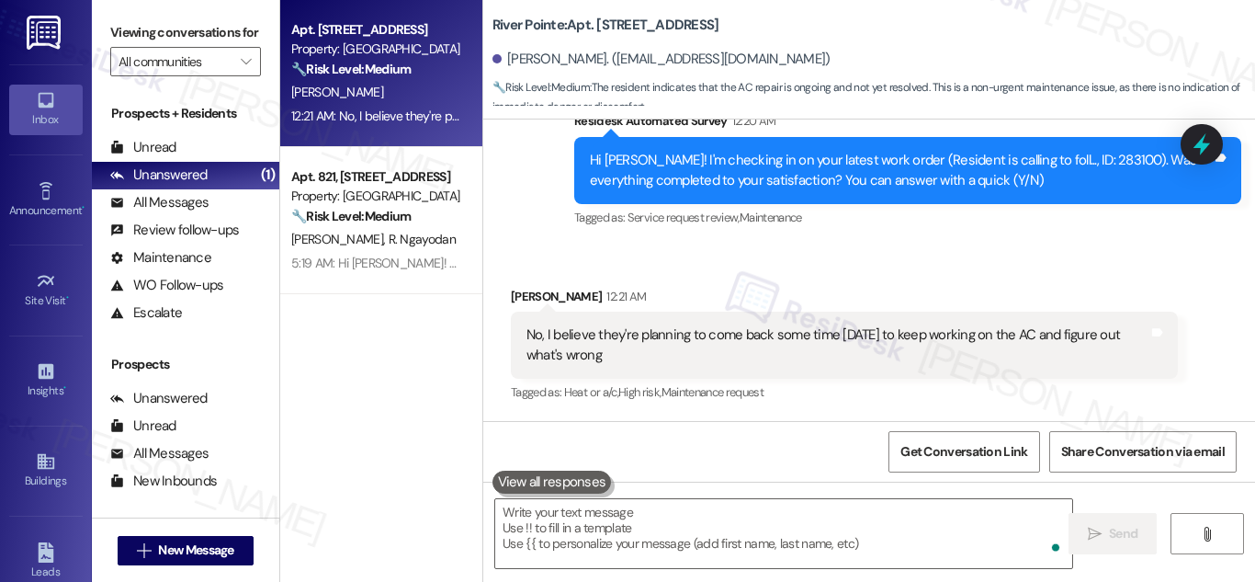
scroll to position [12889, 0]
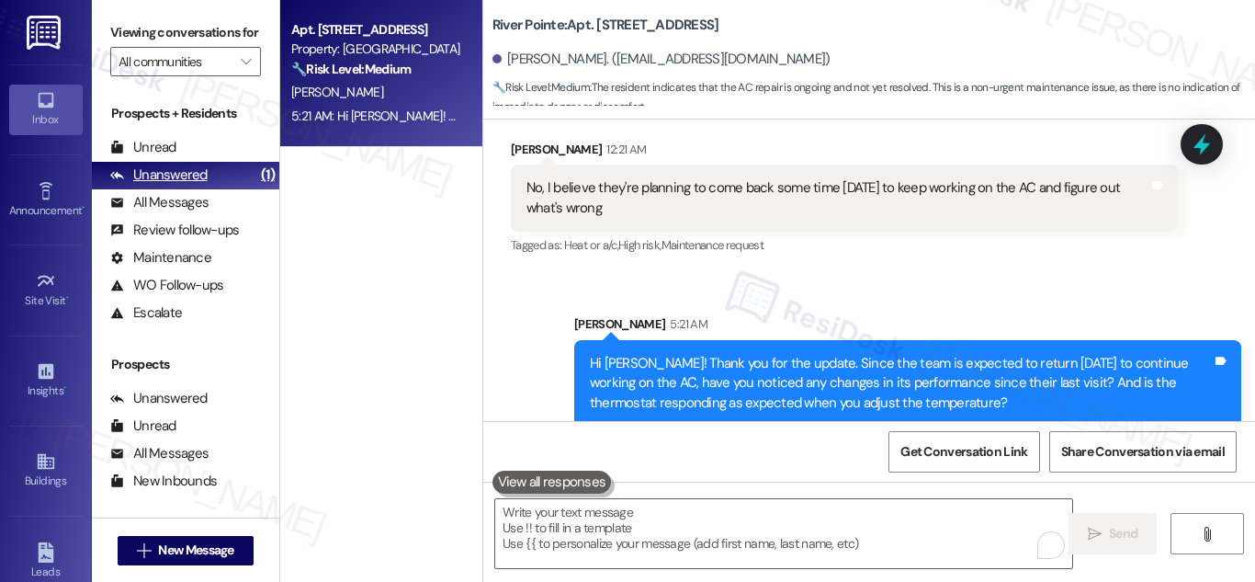
click at [149, 185] on div "Unanswered" at bounding box center [158, 174] width 97 height 19
click at [393, 70] on strong "🔧 Risk Level: Medium" at bounding box center [350, 69] width 119 height 17
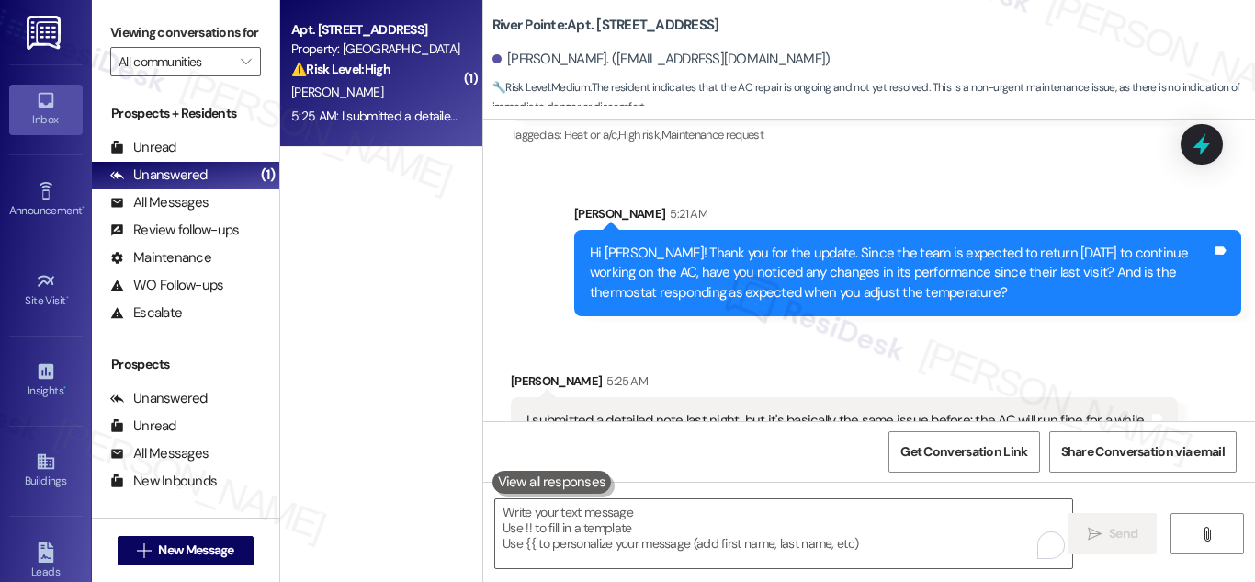
scroll to position [13057, 0]
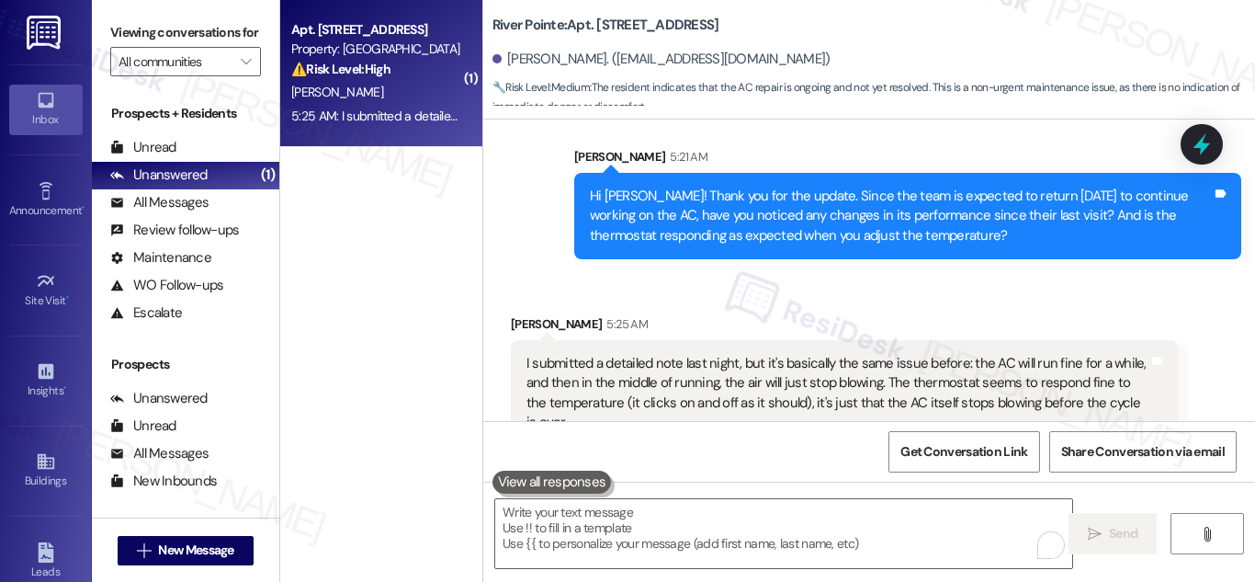
click at [867, 354] on div "I submitted a detailed note last night, but it's basically the same issue befor…" at bounding box center [837, 393] width 622 height 79
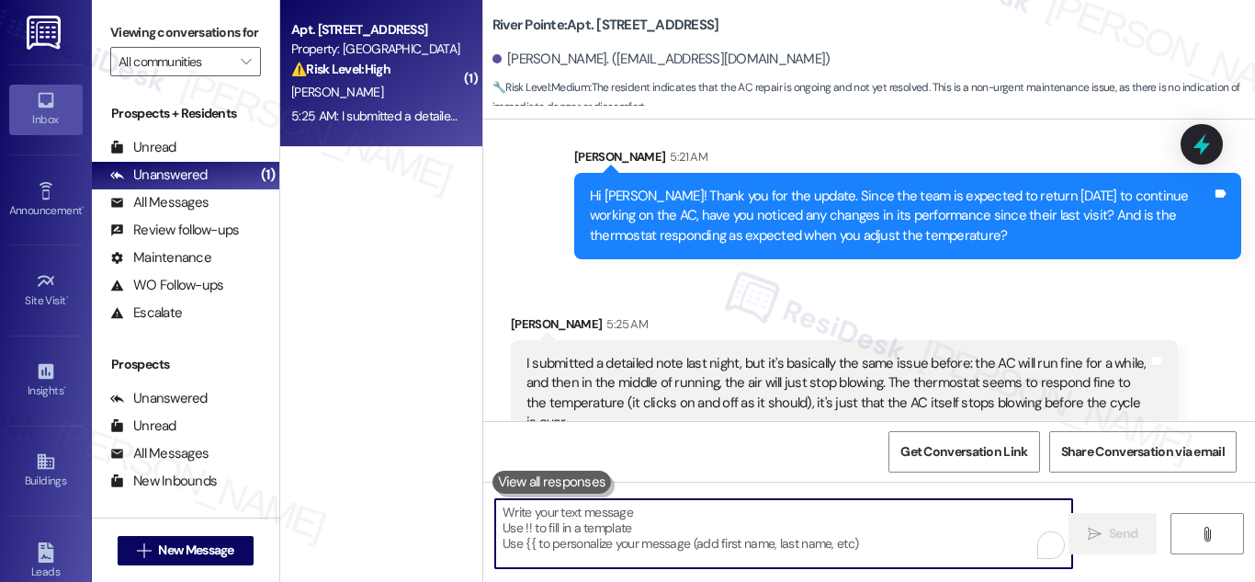
click at [889, 535] on textarea "To enrich screen reader interactions, please activate Accessibility in Grammarl…" at bounding box center [783, 533] width 577 height 69
click at [740, 369] on div "I submitted a detailed note last night, but it's basically the same issue befor…" at bounding box center [837, 393] width 622 height 79
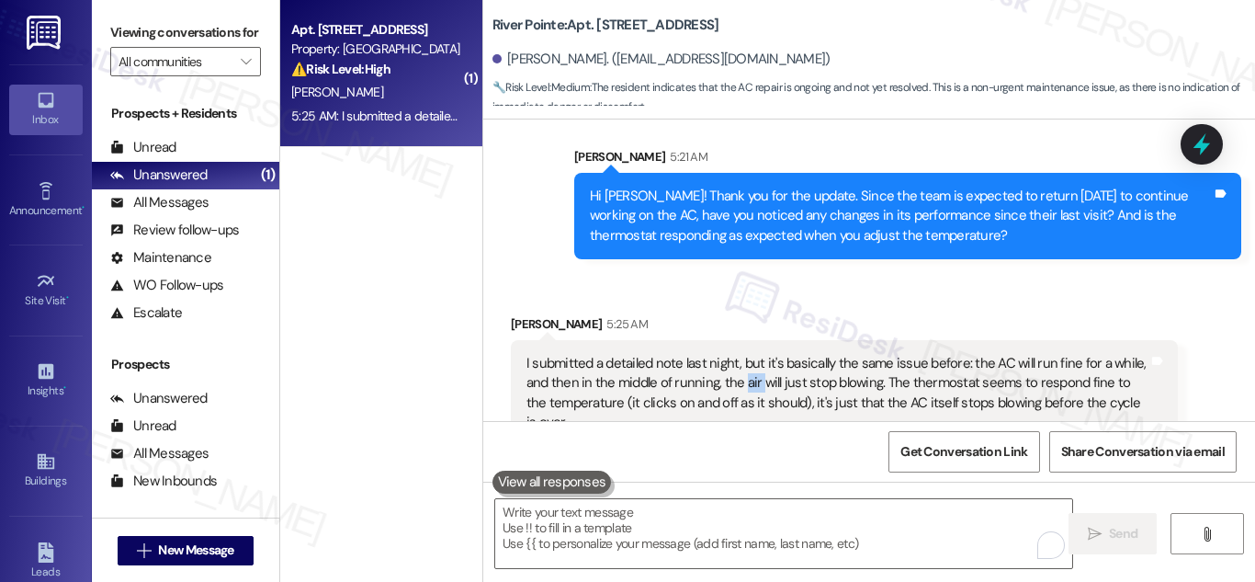
click at [740, 369] on div "I submitted a detailed note last night, but it's basically the same issue befor…" at bounding box center [837, 393] width 622 height 79
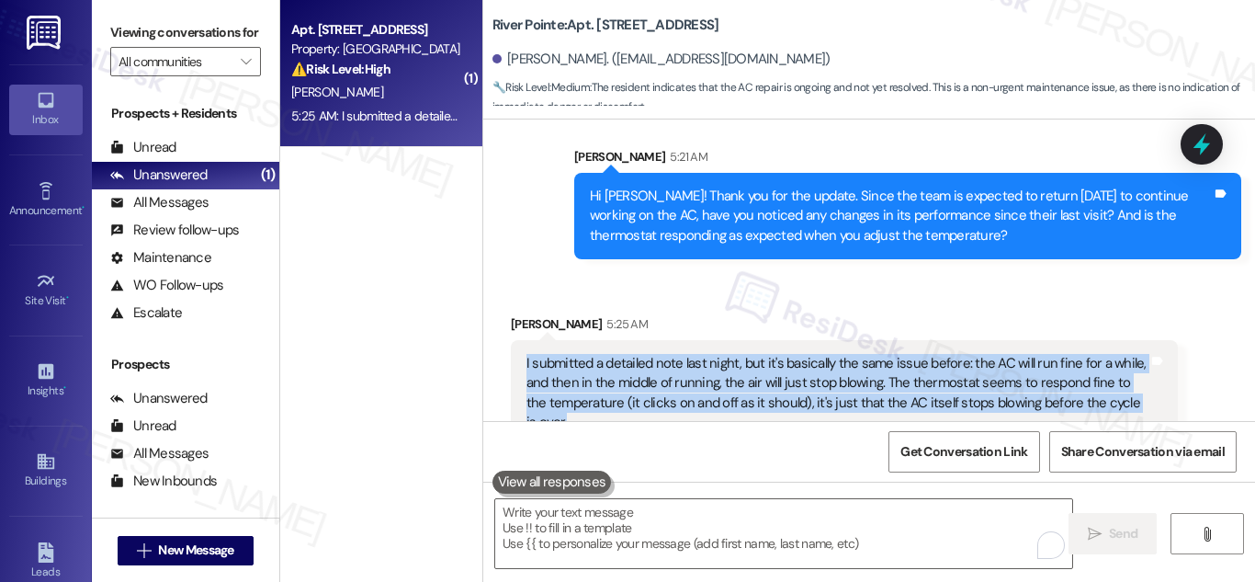
click at [740, 369] on div "I submitted a detailed note last night, but it's basically the same issue befor…" at bounding box center [837, 393] width 622 height 79
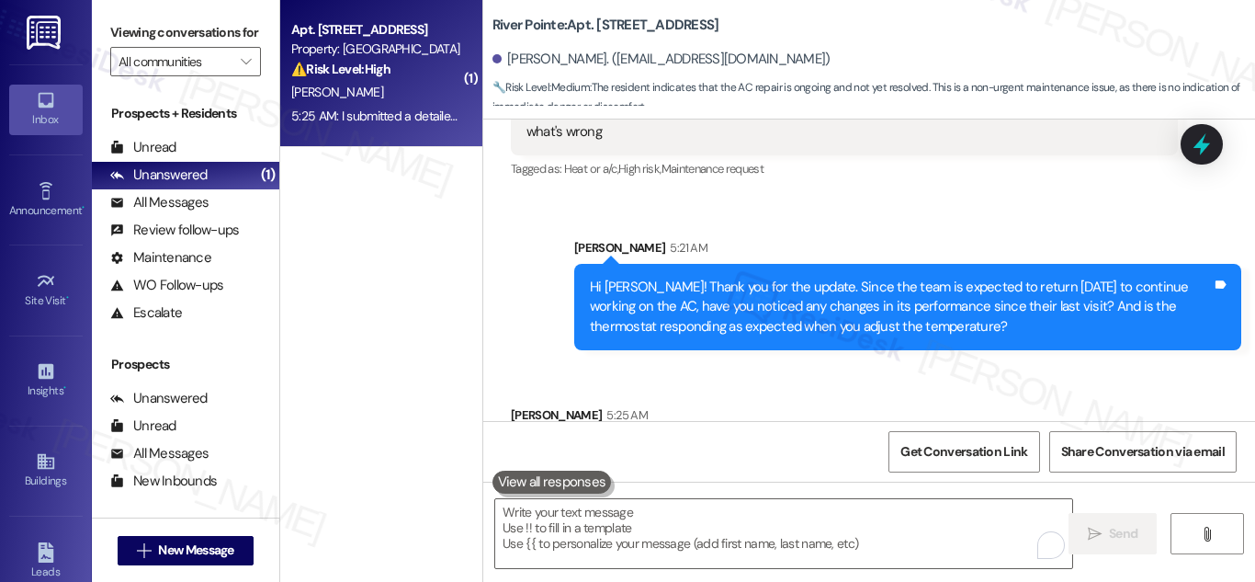
scroll to position [13057, 0]
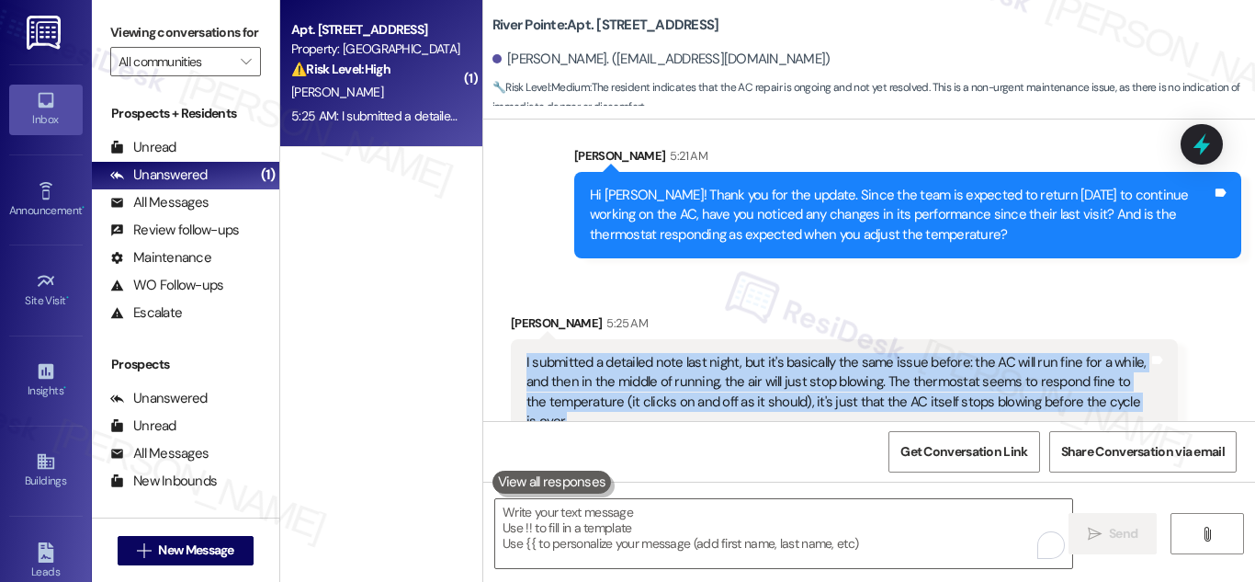
click at [995, 366] on div "I submitted a detailed note last night, but it's basically the same issue befor…" at bounding box center [837, 392] width 622 height 79
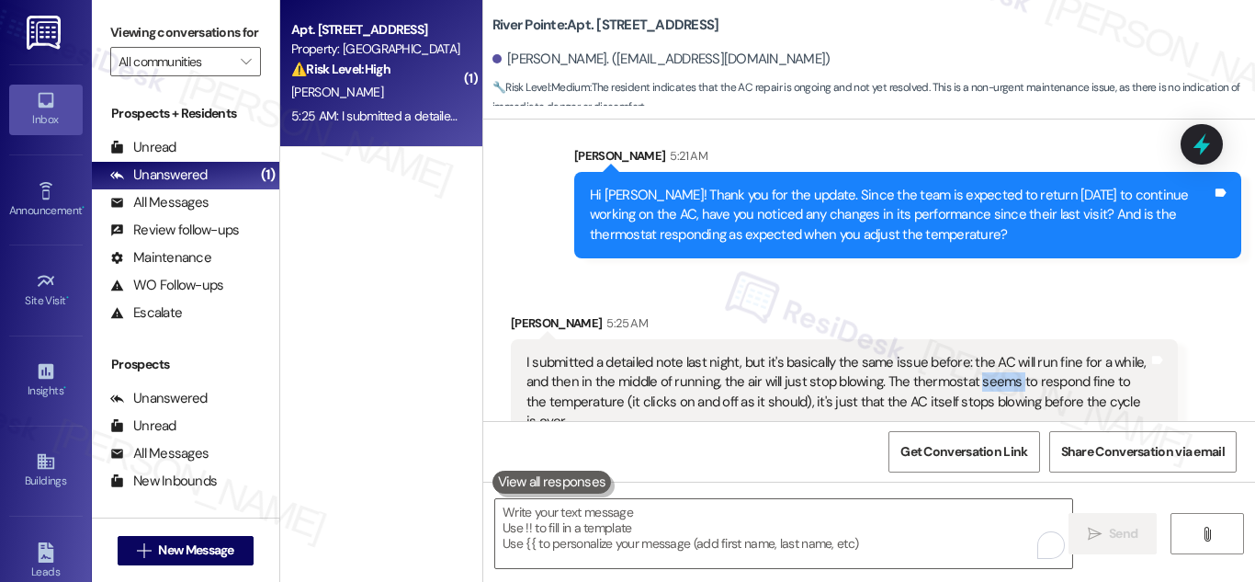
click at [995, 366] on div "I submitted a detailed note last night, but it's basically the same issue befor…" at bounding box center [837, 392] width 622 height 79
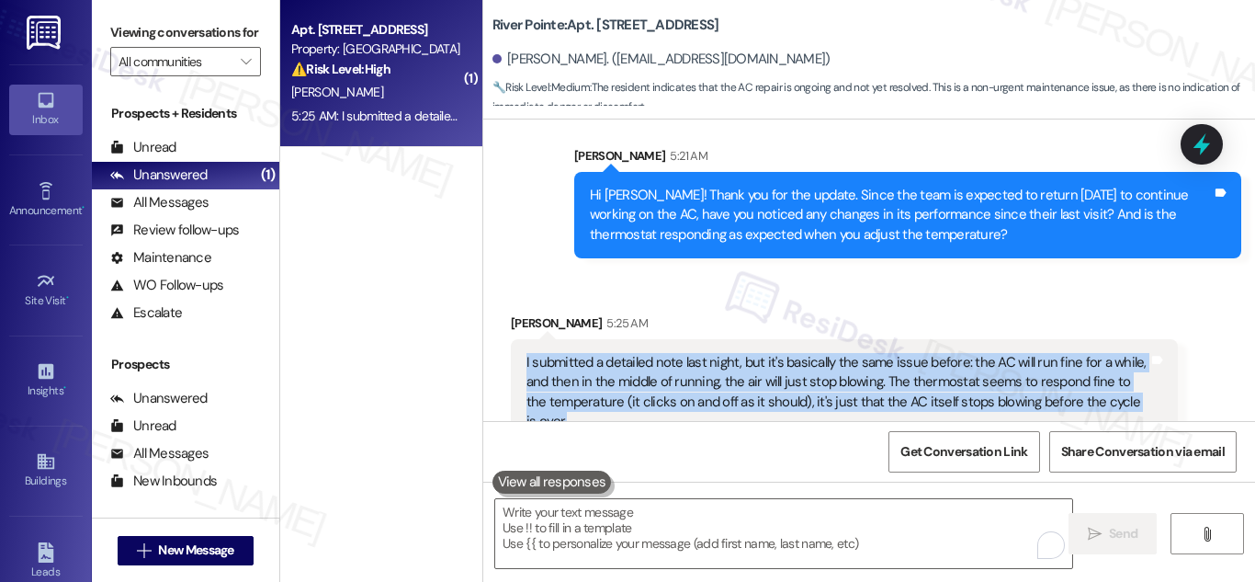
click at [995, 366] on div "I submitted a detailed note last night, but it's basically the same issue befor…" at bounding box center [837, 392] width 622 height 79
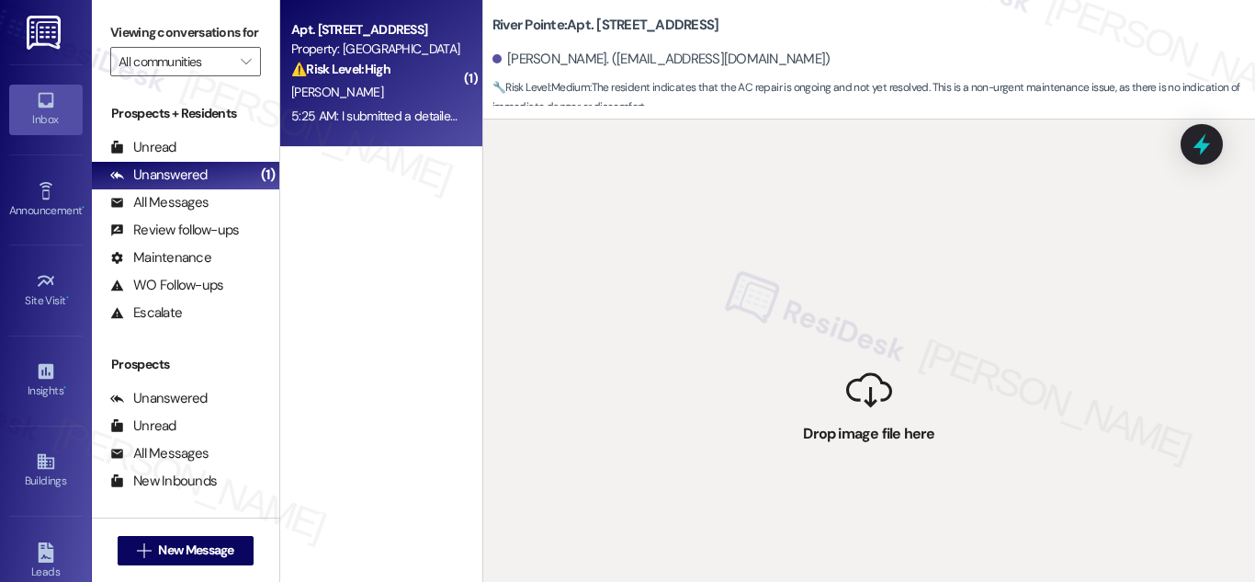
click at [367, 58] on div "Apt. 352, 1600 River Pointe Dr Property: River Pointe ⚠️ Risk Level: High The r…" at bounding box center [376, 49] width 174 height 62
click at [167, 157] on div "Unread" at bounding box center [143, 147] width 66 height 19
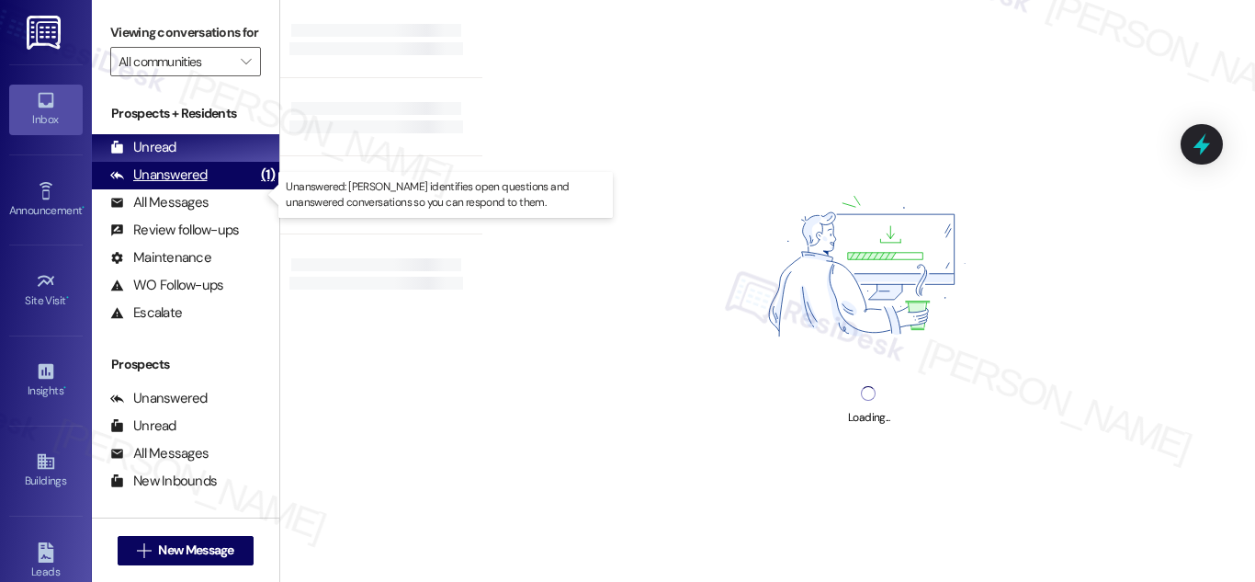
click at [168, 185] on div "Unanswered" at bounding box center [158, 174] width 97 height 19
drag, startPoint x: 168, startPoint y: 195, endPoint x: 191, endPoint y: 189, distance: 23.6
click at [168, 185] on div "Unanswered" at bounding box center [158, 174] width 97 height 19
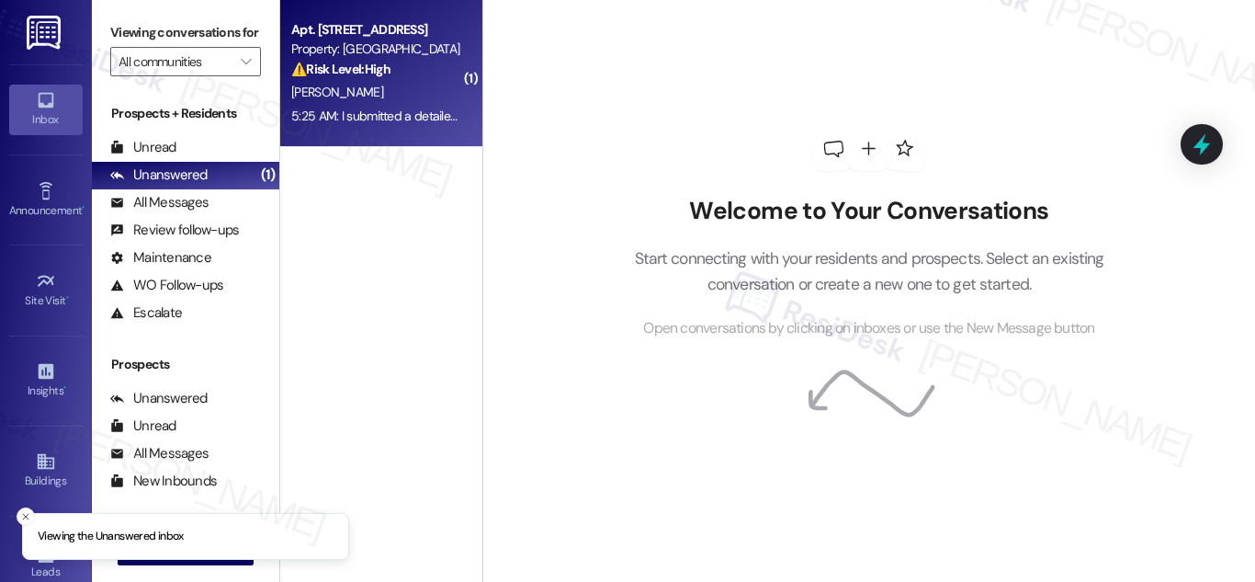
click at [359, 62] on strong "⚠️ Risk Level: High" at bounding box center [340, 69] width 99 height 17
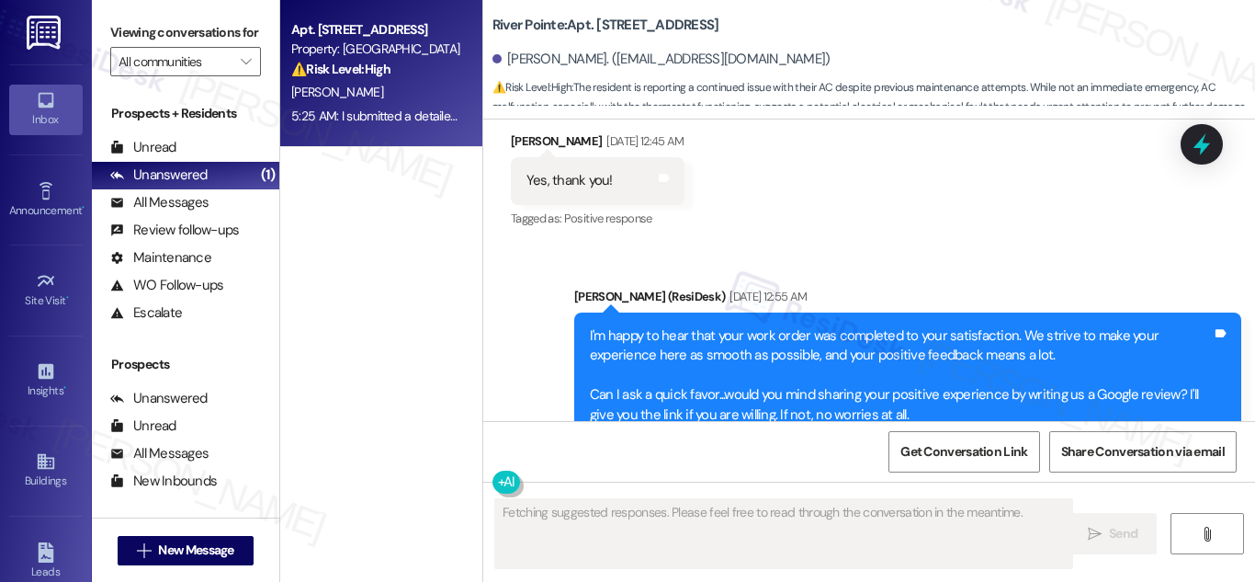
scroll to position [13130, 0]
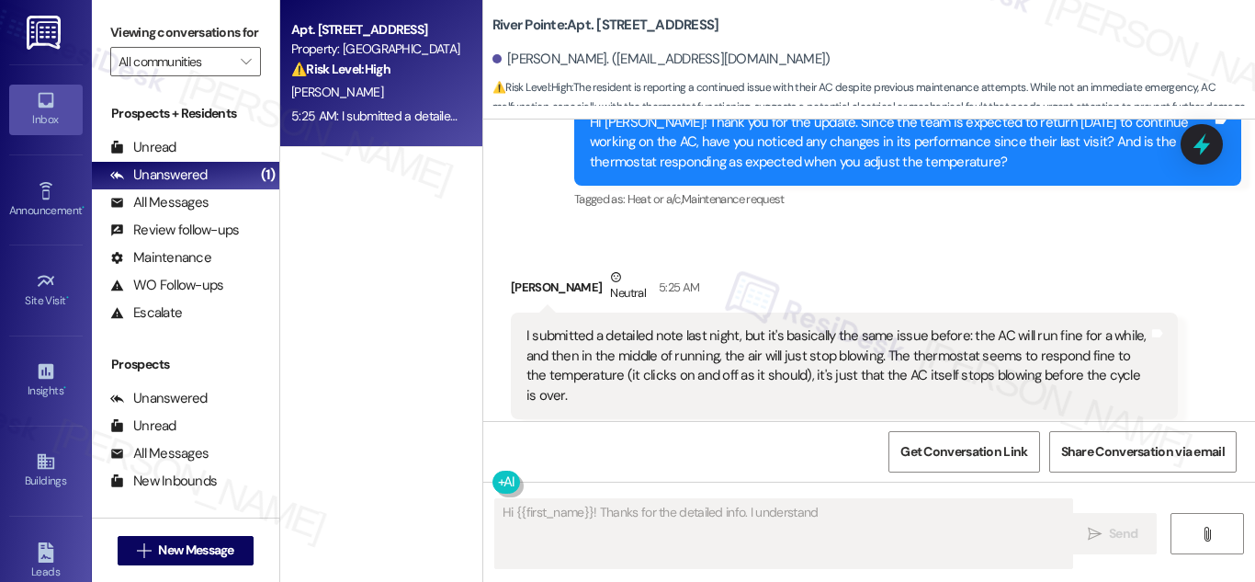
click at [529, 326] on div "I submitted a detailed note last night, but it's basically the same issue befor…" at bounding box center [837, 365] width 622 height 79
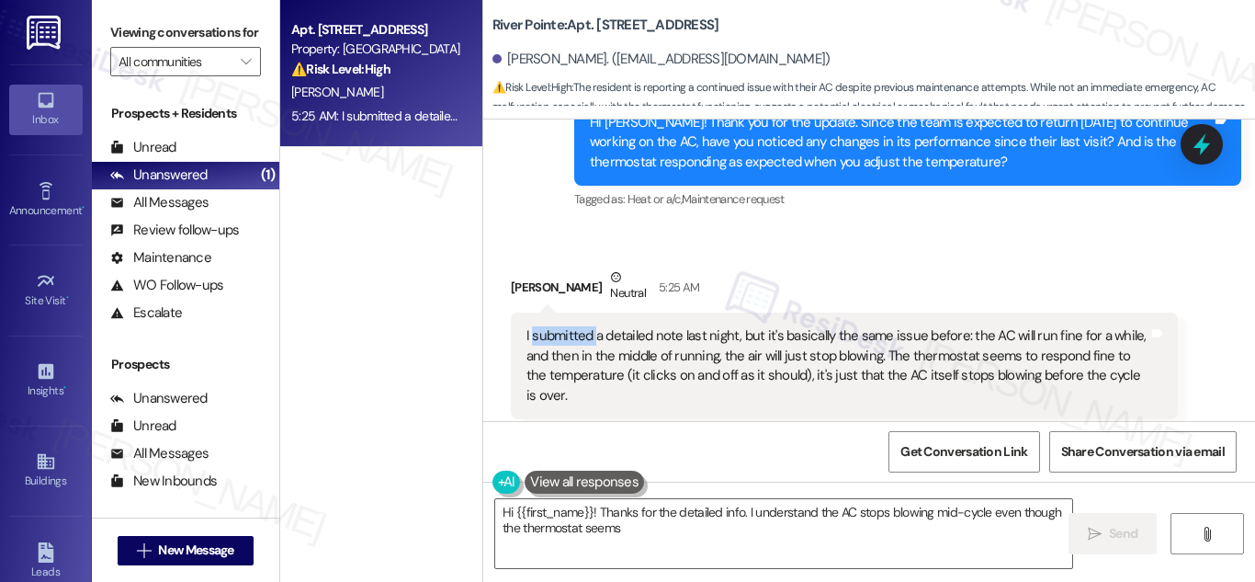
click at [529, 326] on div "I submitted a detailed note last night, but it's basically the same issue befor…" at bounding box center [837, 365] width 622 height 79
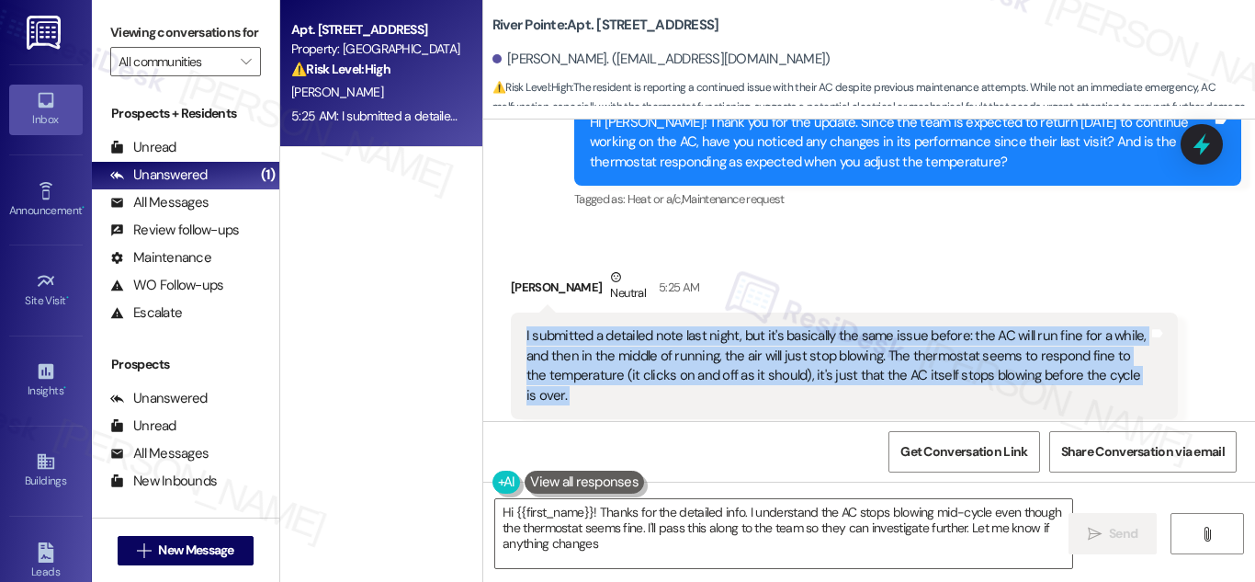
type textarea "Hi {{first_name}}! Thanks for the detailed info. I understand the AC stops blow…"
click at [529, 326] on div "I submitted a detailed note last night, but it's basically the same issue befor…" at bounding box center [837, 365] width 622 height 79
copy div "I submitted a detailed note last night, but it's basically the same issue befor…"
click at [643, 553] on textarea "Hi {{first_name}}! Thanks for the detailed info. I understand the AC stops blow…" at bounding box center [783, 533] width 577 height 69
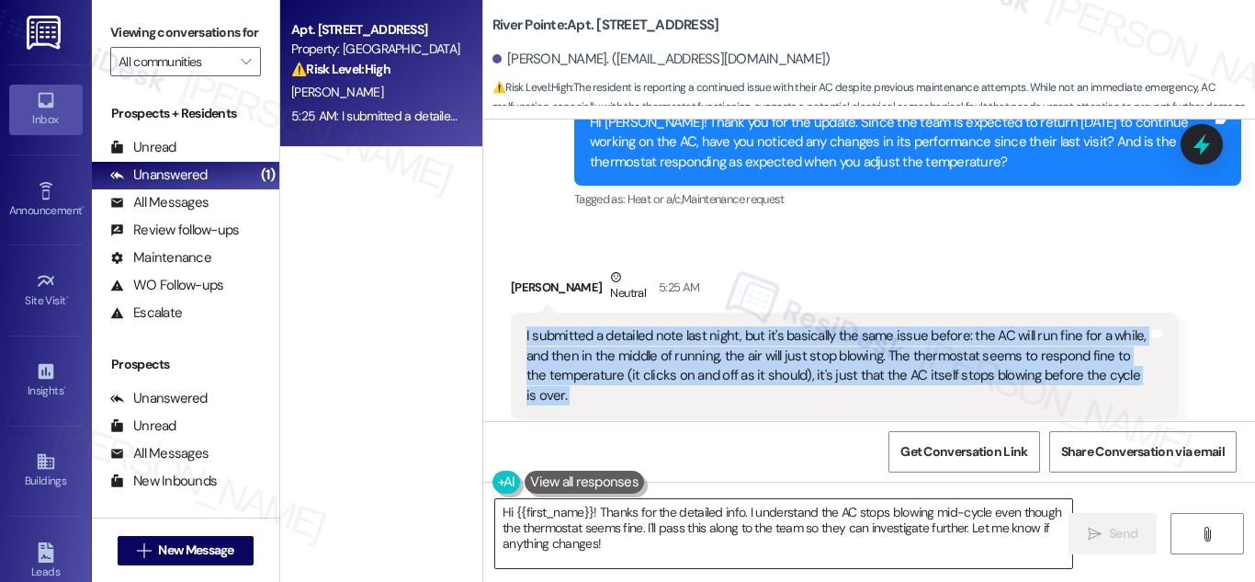
click at [643, 553] on textarea "Hi {{first_name}}! Thanks for the detailed info. I understand the AC stops blow…" at bounding box center [783, 533] width 577 height 69
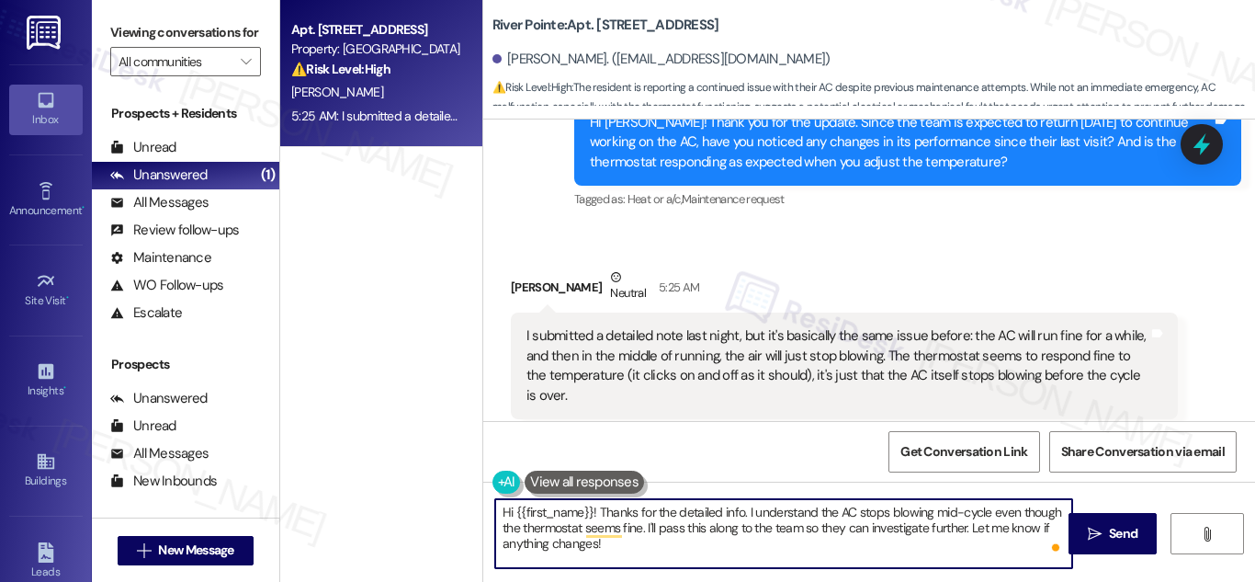
click at [966, 529] on textarea "Hi {{first_name}}! Thanks for the detailed info. I understand the AC stops blow…" at bounding box center [783, 533] width 577 height 69
click at [999, 534] on textarea "Hi {{first_name}}! Thanks for the detailed info. I understand the AC stops blow…" at bounding box center [783, 533] width 577 height 69
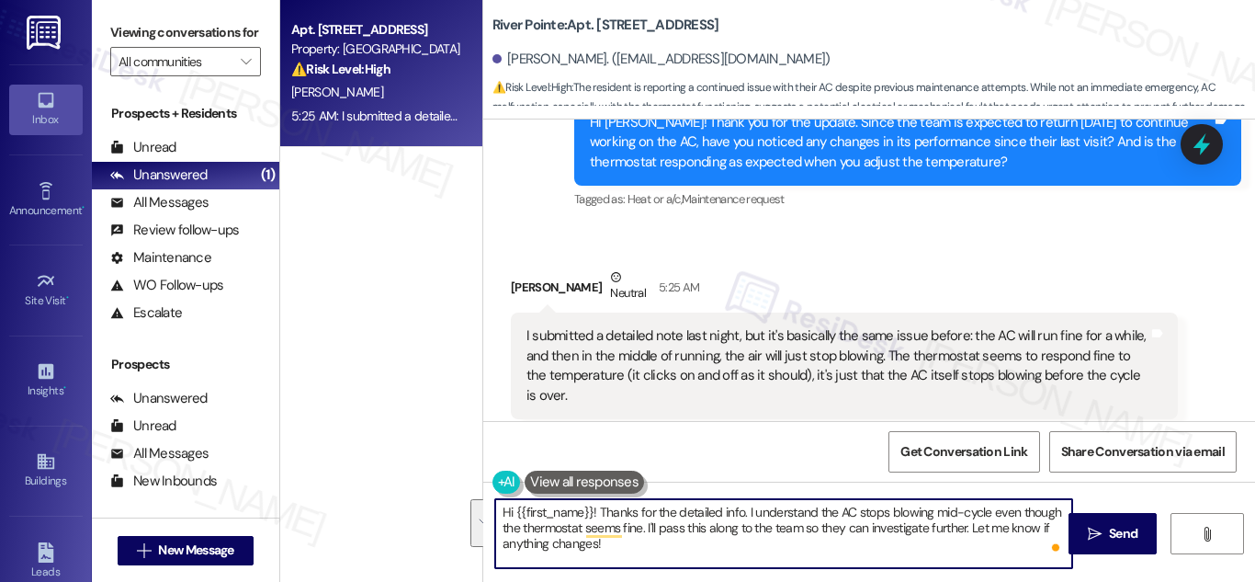
click at [867, 524] on textarea "Hi {{first_name}}! Thanks for the detailed info. I understand the AC stops blow…" at bounding box center [783, 533] width 577 height 69
click at [825, 538] on textarea "Hi {{first_name}}! Thanks for the detailed info. I understand the AC stops blow…" at bounding box center [783, 533] width 577 height 69
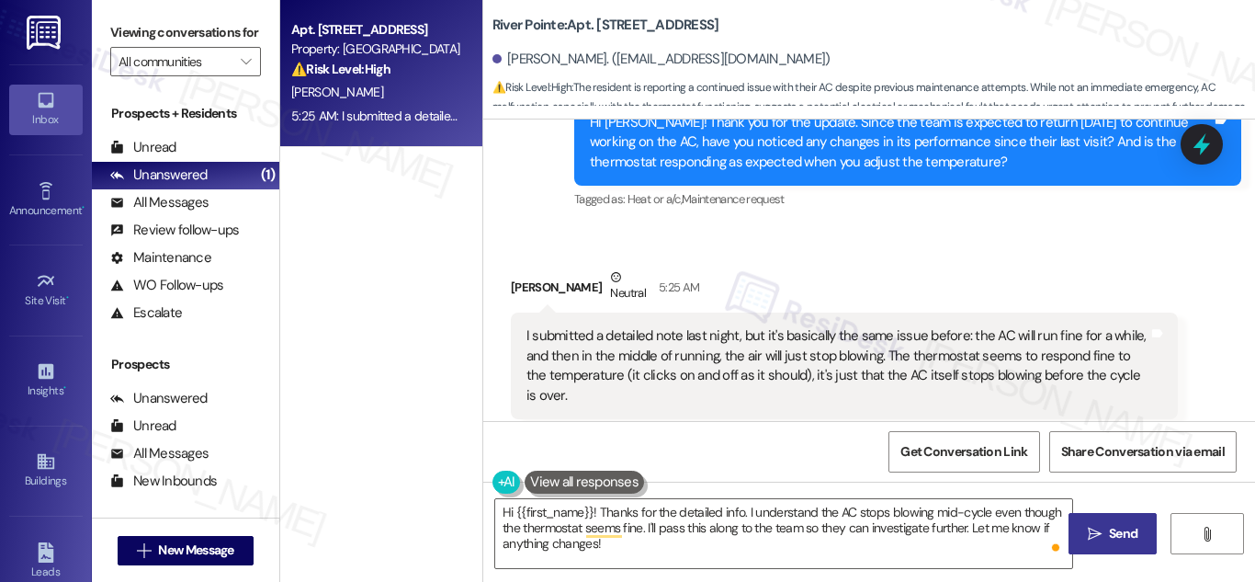
click at [1120, 533] on span "Send" at bounding box center [1123, 533] width 28 height 19
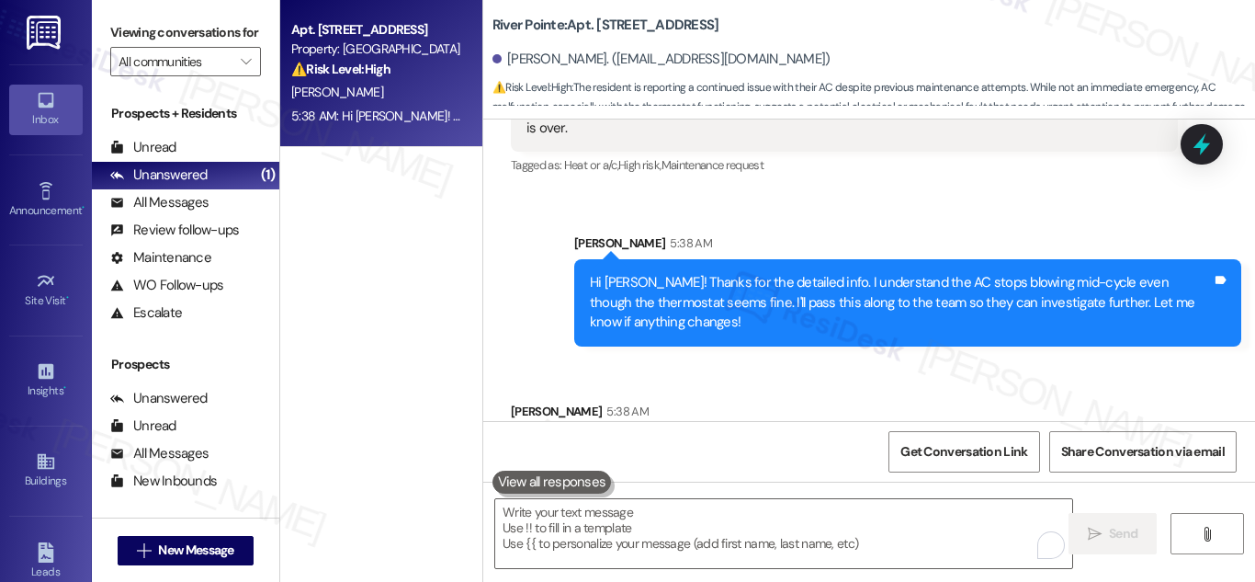
scroll to position [13425, 0]
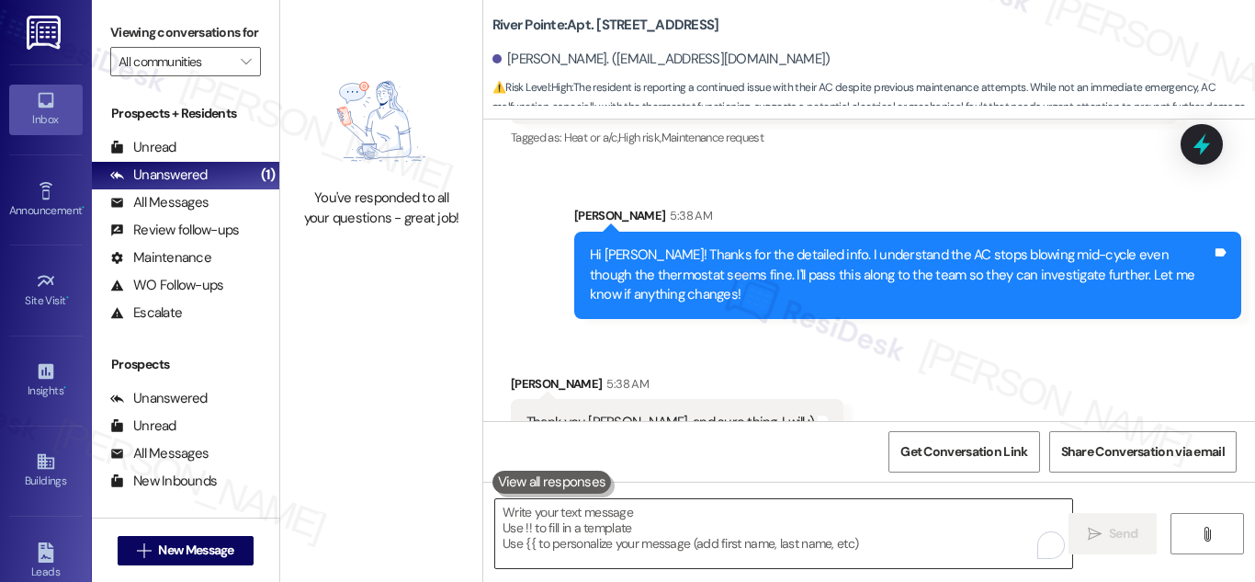
click at [712, 527] on textarea "To enrich screen reader interactions, please activate Accessibility in Grammarl…" at bounding box center [783, 533] width 577 height 69
drag, startPoint x: 760, startPoint y: 379, endPoint x: 509, endPoint y: 372, distance: 250.9
click at [511, 399] on div "Thank you Sarah, and sure thing, I will :) Tags and notes" at bounding box center [678, 422] width 334 height 47
copy div "Thank you Sarah, and sure thing, I will :) Tags and notes"
click at [707, 526] on textarea "To enrich screen reader interactions, please activate Accessibility in Grammarl…" at bounding box center [783, 533] width 577 height 69
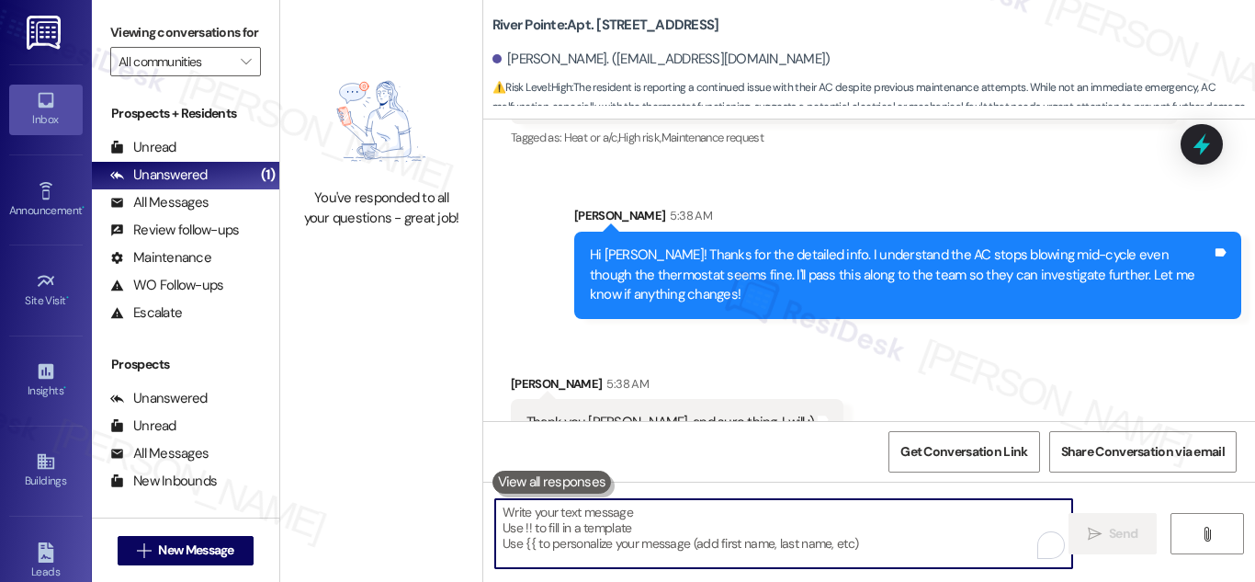
paste textarea "You're very welcome, and thank you! I'll keep an eye out for your update."
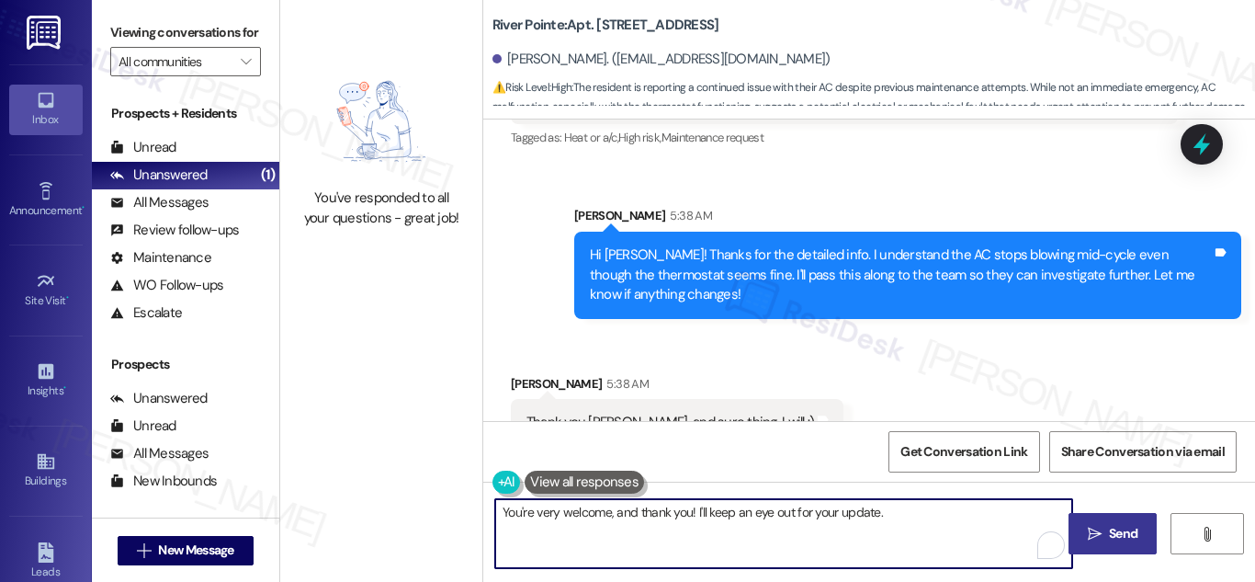
type textarea "You're very welcome, and thank you! I'll keep an eye out for your update."
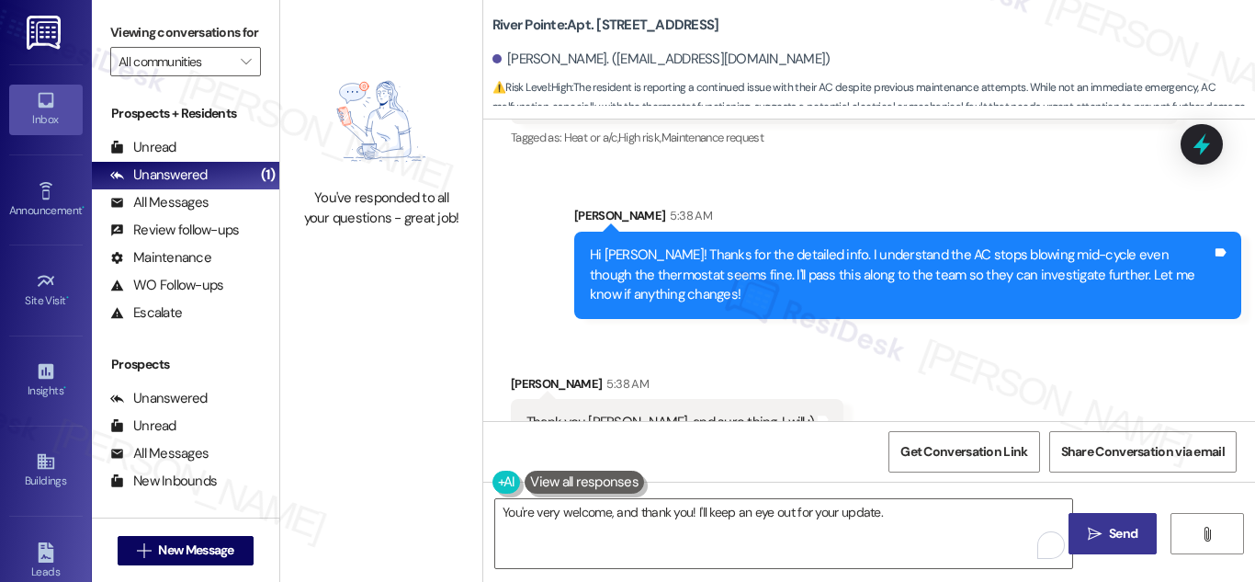
click at [1116, 537] on span "Send" at bounding box center [1123, 533] width 28 height 19
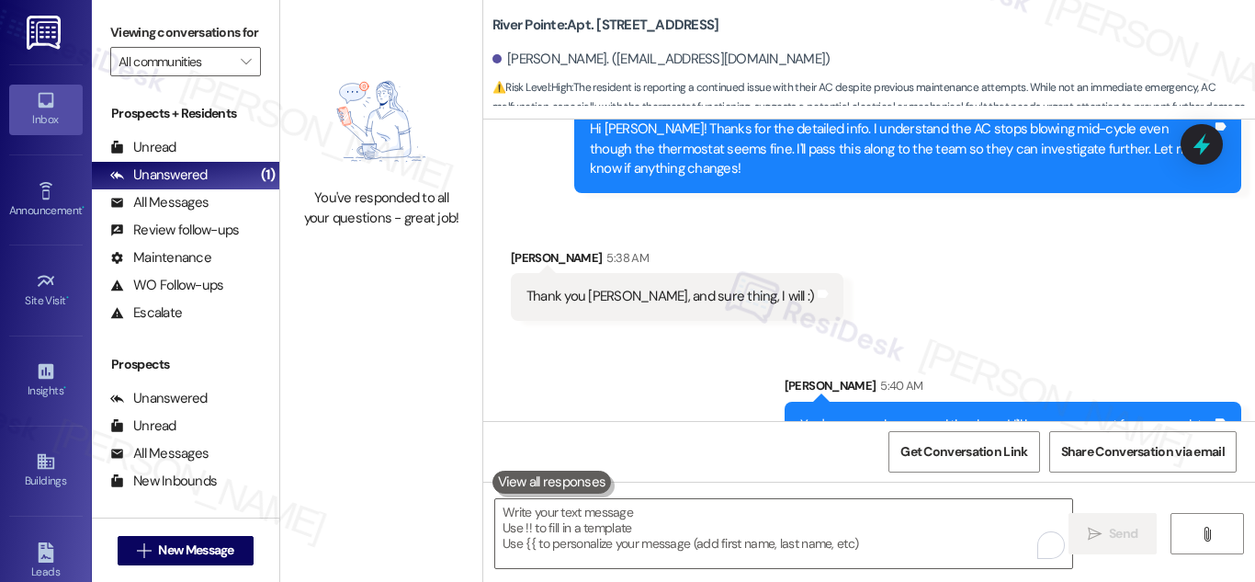
scroll to position [13554, 0]
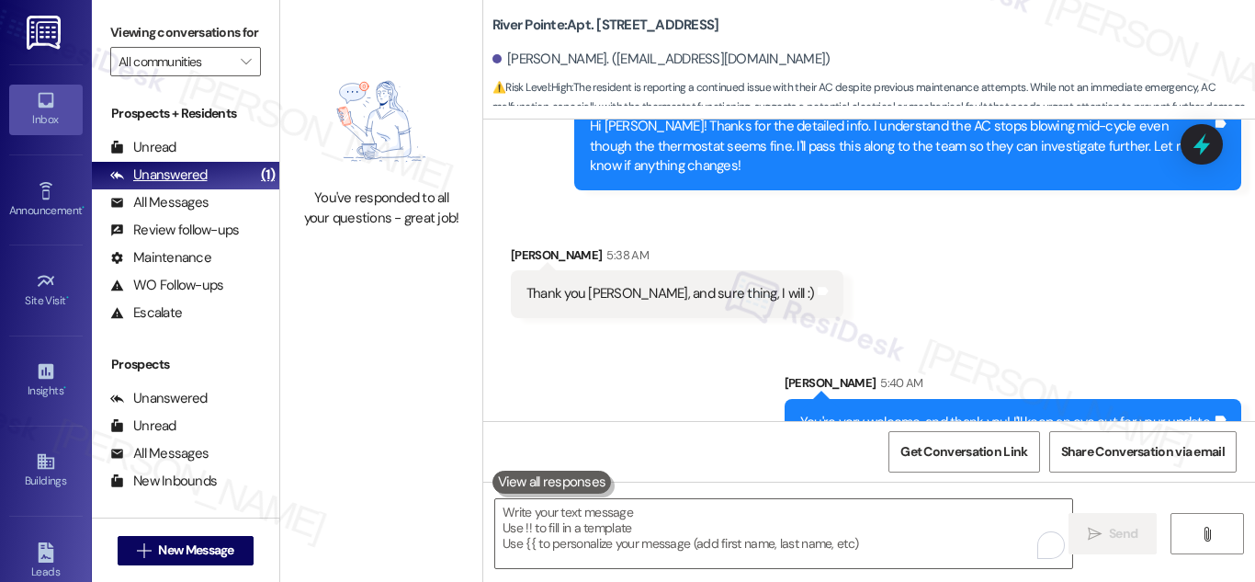
click at [145, 185] on div "Unanswered" at bounding box center [158, 174] width 97 height 19
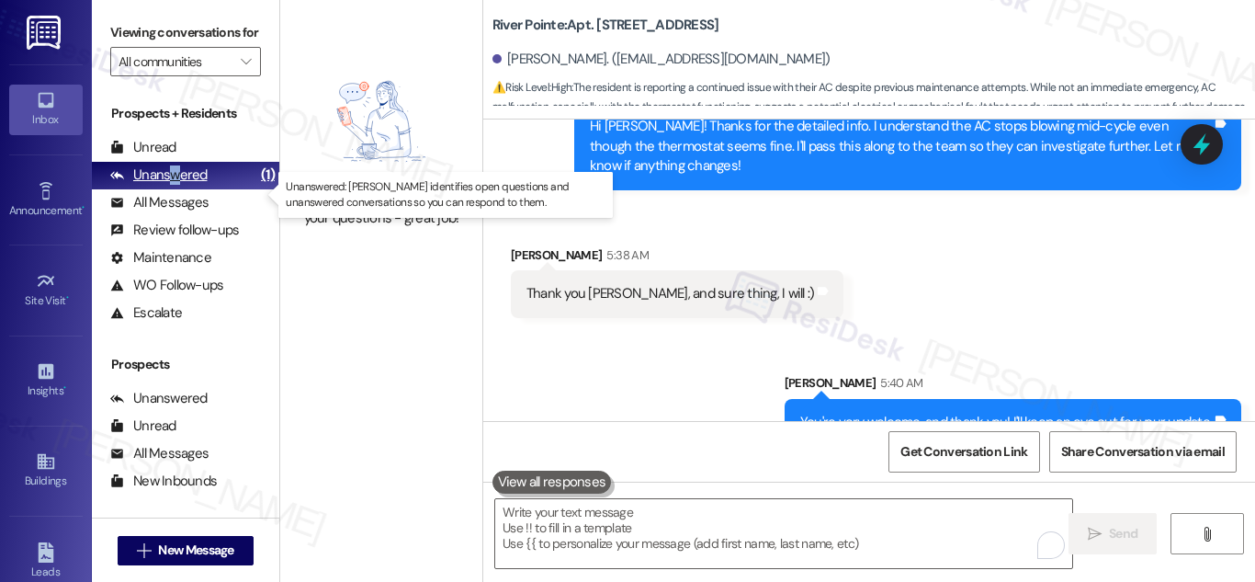
drag, startPoint x: 171, startPoint y: 197, endPoint x: 190, endPoint y: 196, distance: 19.3
click at [179, 185] on div "Unanswered" at bounding box center [158, 174] width 97 height 19
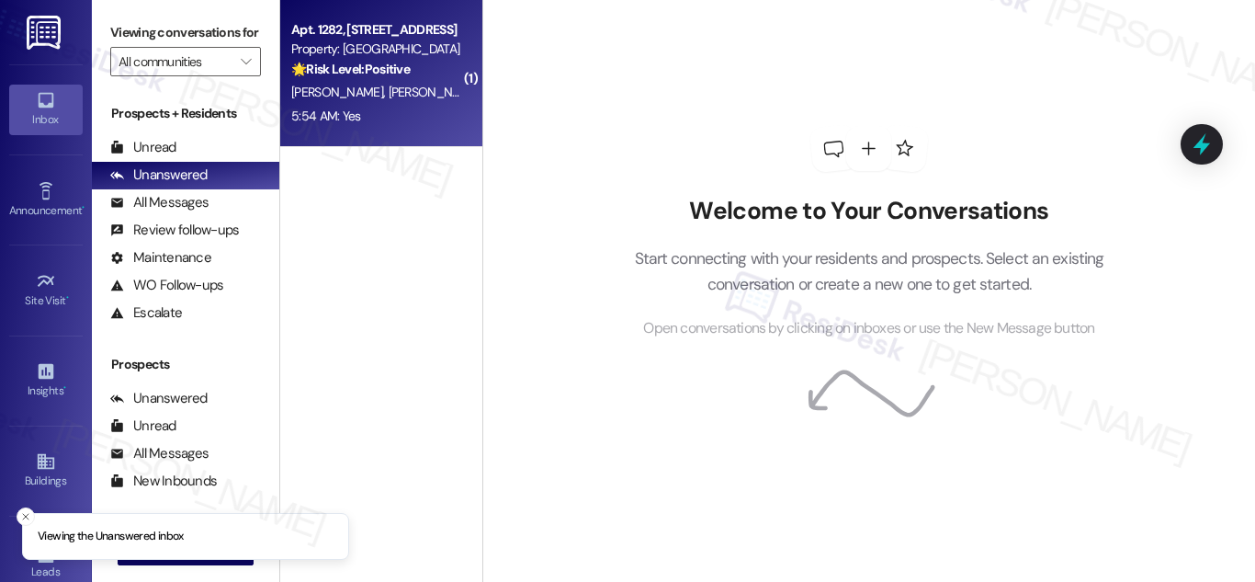
click at [334, 43] on div "Property: [GEOGRAPHIC_DATA]" at bounding box center [376, 49] width 170 height 19
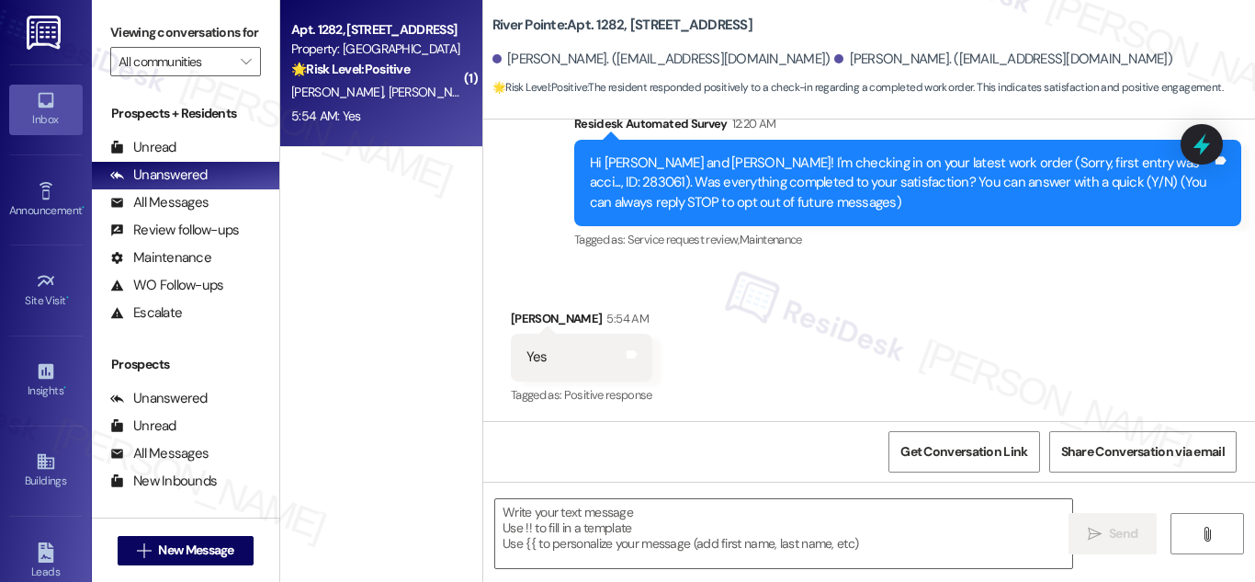
type textarea "Fetching suggested responses. Please feel free to read through the conversation…"
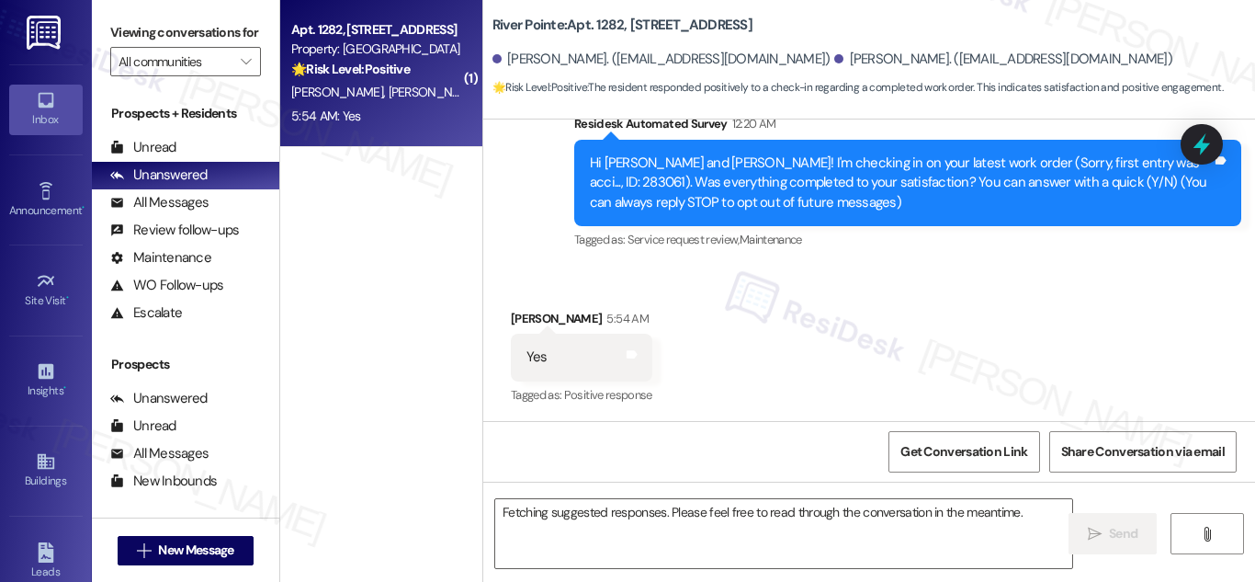
scroll to position [171, 0]
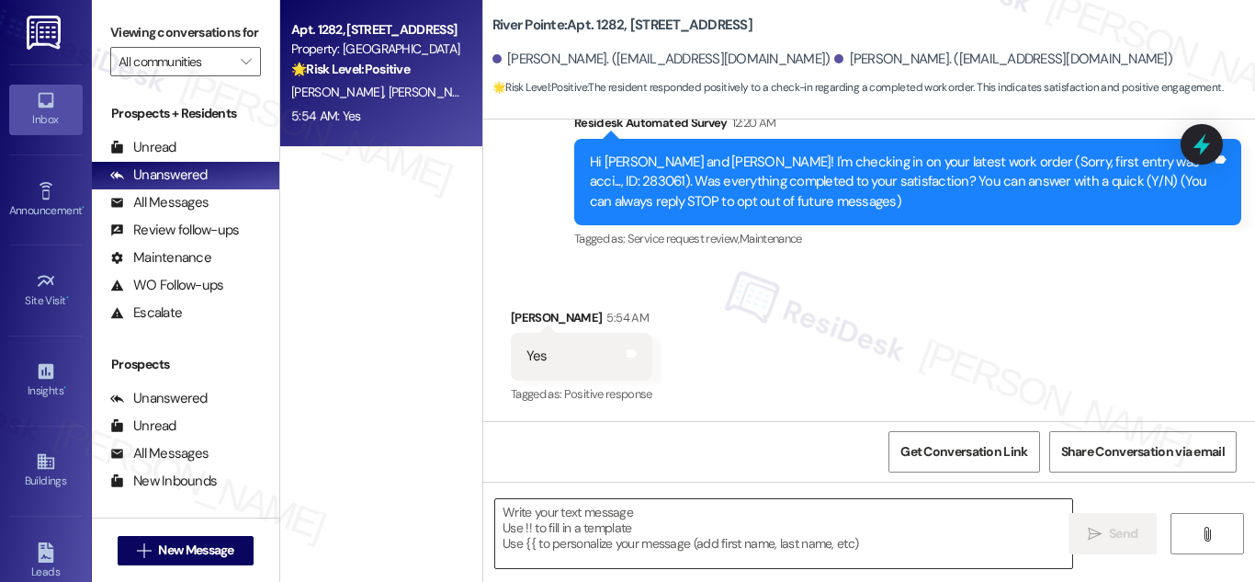
click at [830, 523] on textarea at bounding box center [783, 533] width 577 height 69
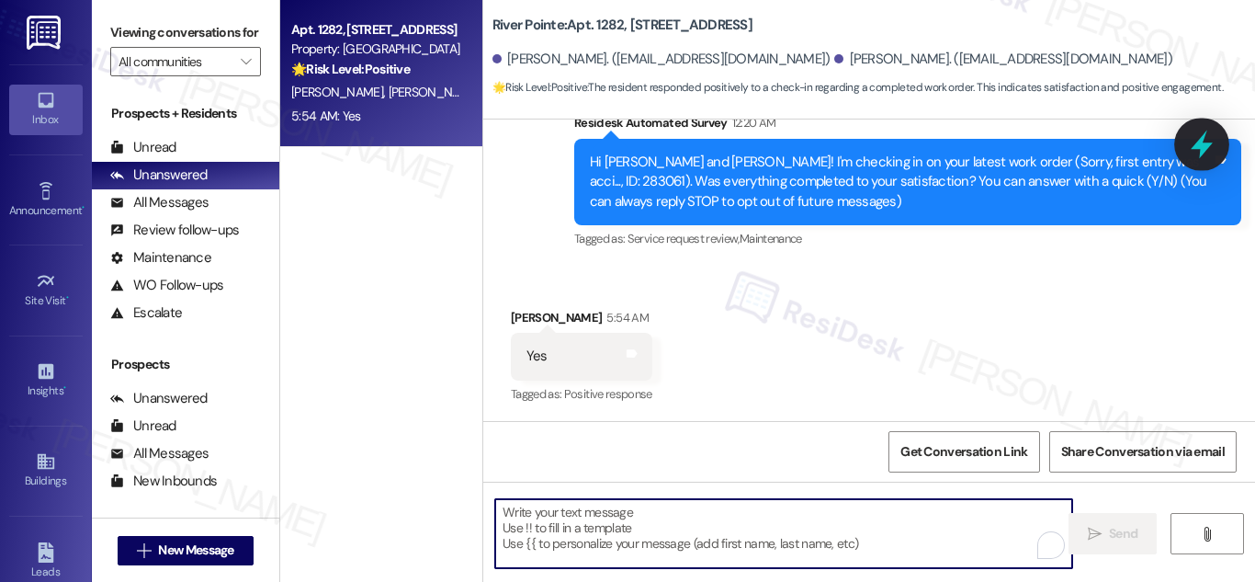
click at [1211, 148] on icon at bounding box center [1201, 144] width 31 height 31
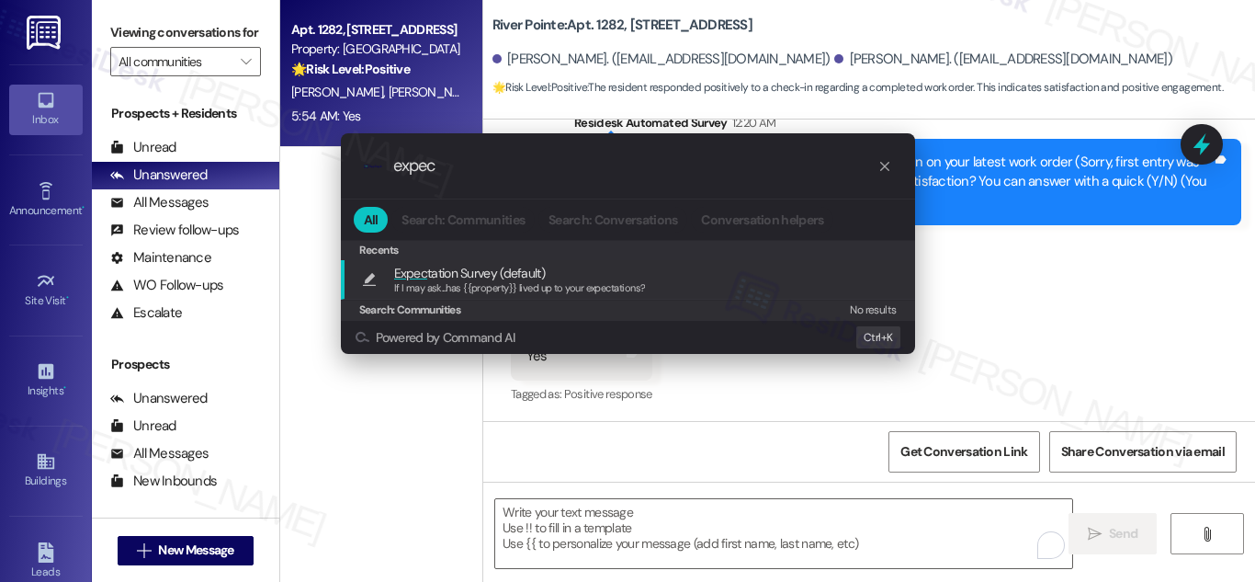
type input "expec"
click at [534, 280] on div "If I may ask...has {{property}} lived up to your expectations?" at bounding box center [520, 288] width 252 height 17
type textarea "If I may ask...has {{property}} lived up to your expectations?"
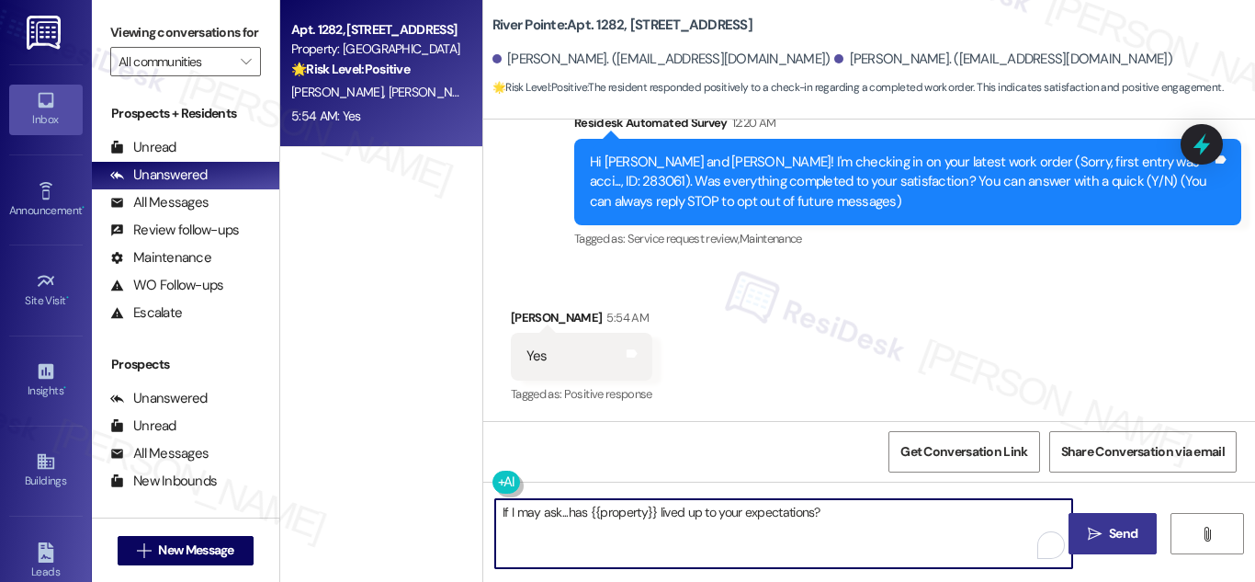
click at [1105, 527] on span "Send" at bounding box center [1123, 533] width 36 height 19
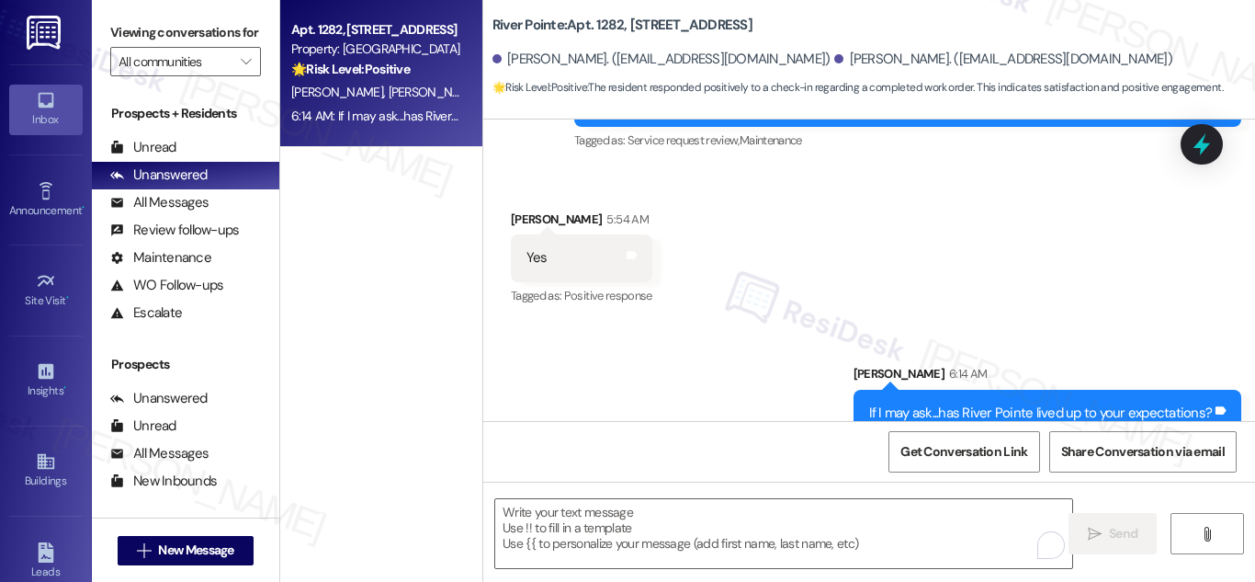
scroll to position [300, 0]
